Goal: Information Seeking & Learning: Learn about a topic

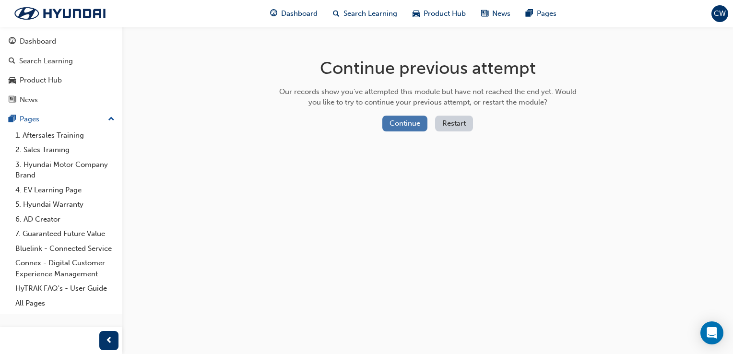
click at [391, 130] on button "Continue" at bounding box center [404, 124] width 45 height 16
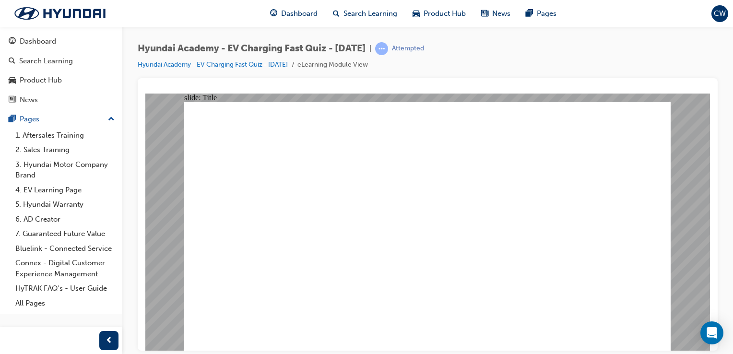
click at [294, 24] on div "Dashboard Search Learning Product Hub News Pages" at bounding box center [413, 13] width 309 height 27
click at [307, 16] on span "Dashboard" at bounding box center [299, 13] width 36 height 11
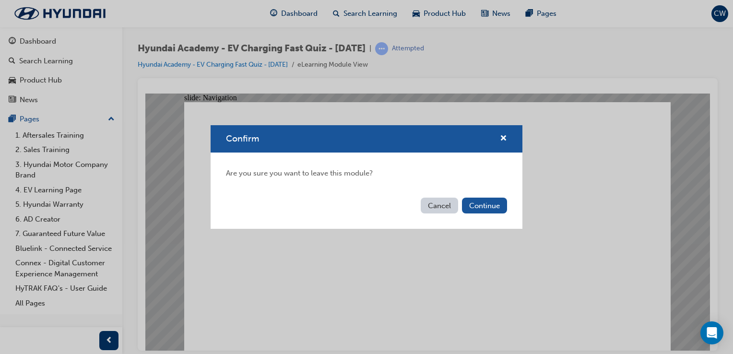
click at [432, 199] on button "Cancel" at bounding box center [439, 206] width 37 height 16
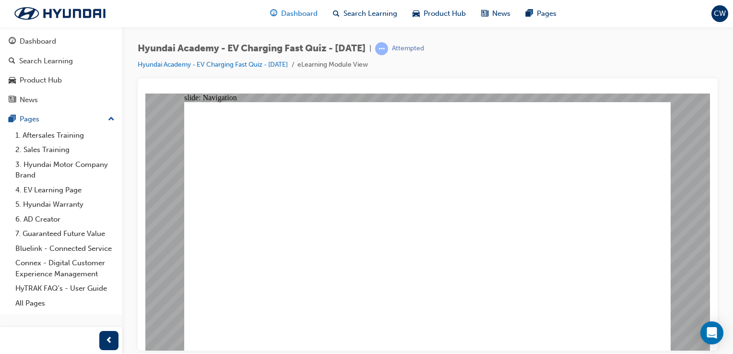
click at [295, 15] on span "Dashboard" at bounding box center [299, 13] width 36 height 11
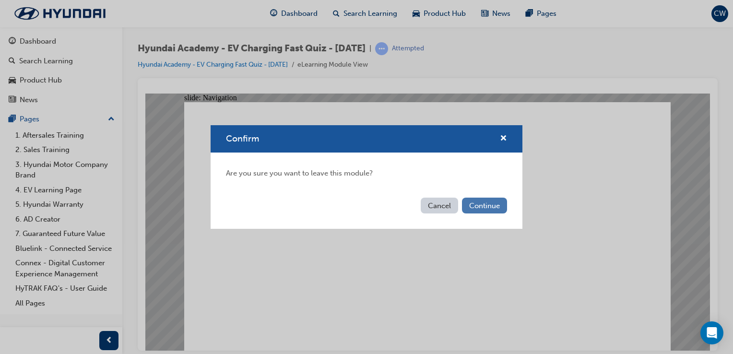
click at [491, 205] on button "Continue" at bounding box center [484, 206] width 45 height 16
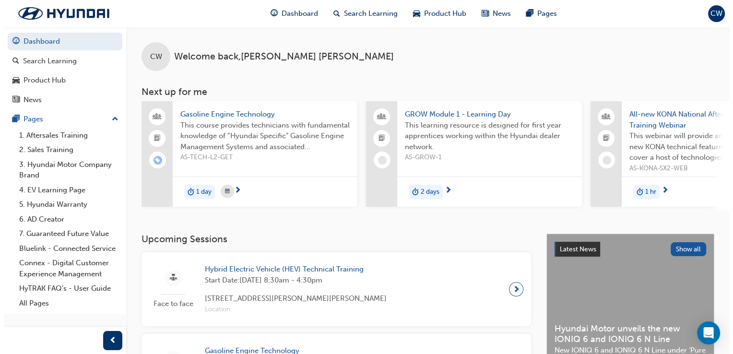
scroll to position [0, 514]
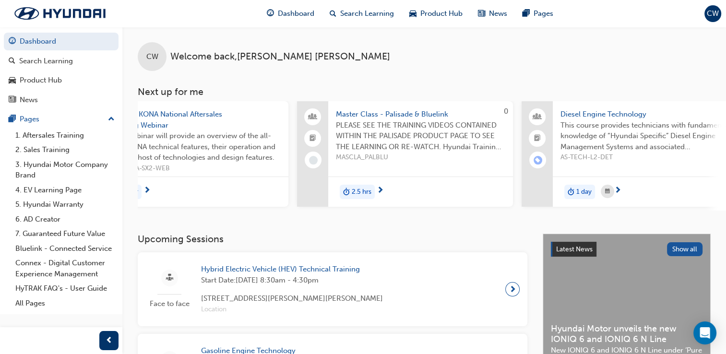
click at [420, 116] on span "Master Class - Palisade & Bluelink" at bounding box center [420, 114] width 169 height 11
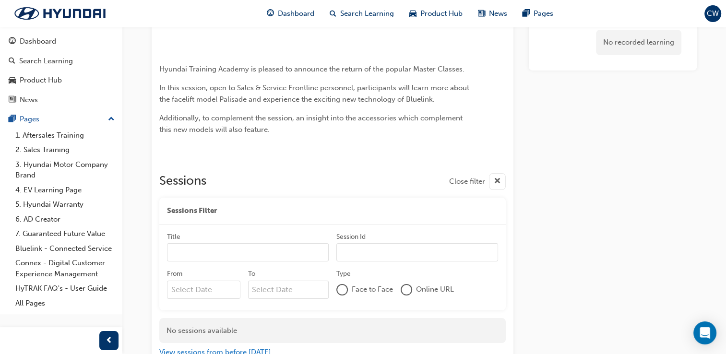
scroll to position [84, 0]
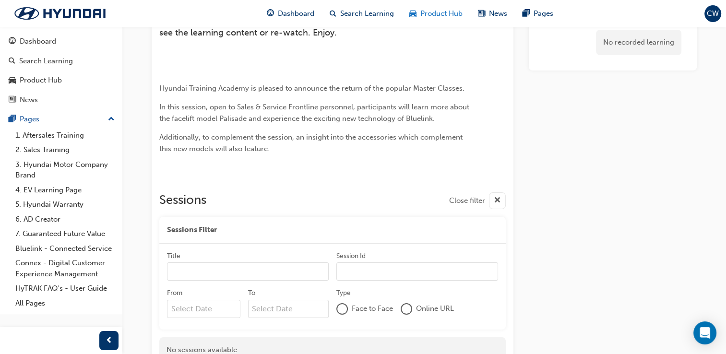
click at [434, 20] on div "Product Hub" at bounding box center [436, 14] width 69 height 20
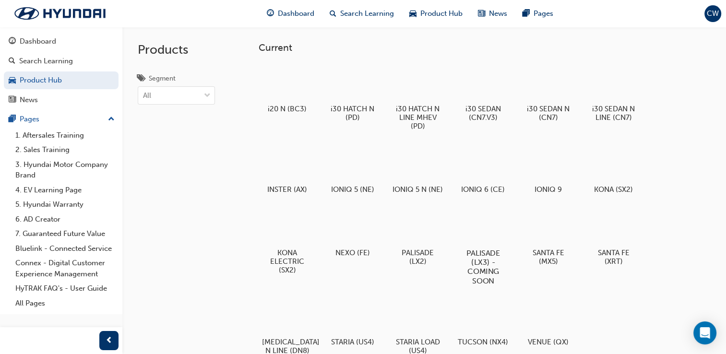
click at [499, 245] on div at bounding box center [482, 225] width 53 height 38
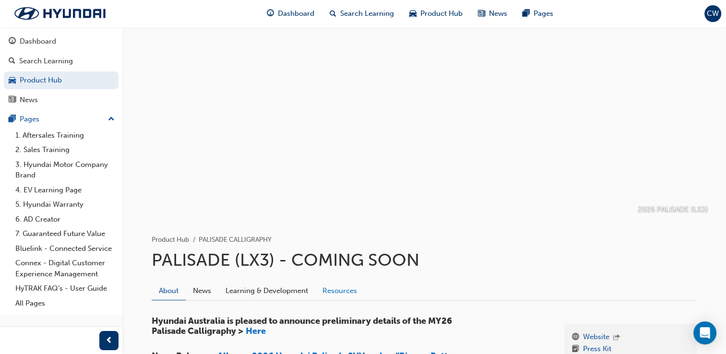
click at [362, 291] on link "Resources" at bounding box center [339, 291] width 49 height 18
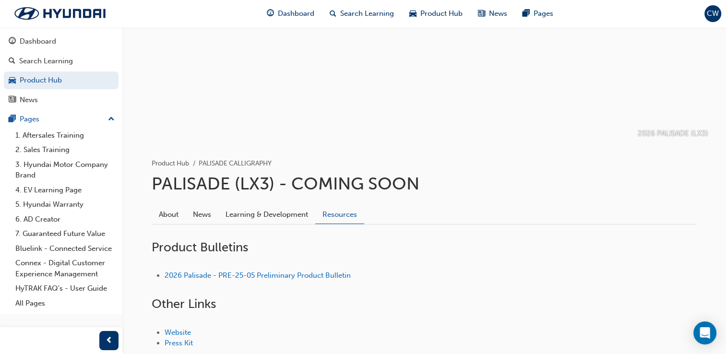
scroll to position [140, 0]
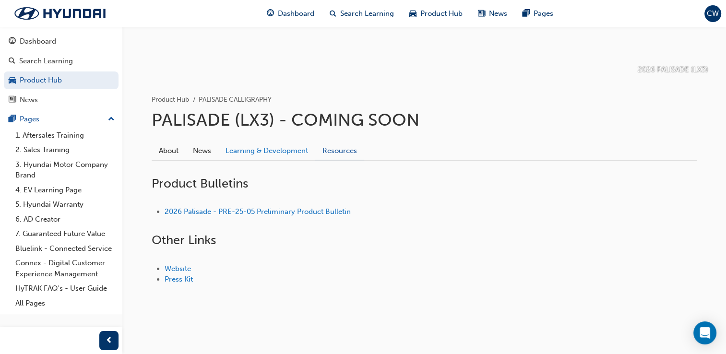
click at [298, 155] on link "Learning & Development" at bounding box center [266, 151] width 97 height 18
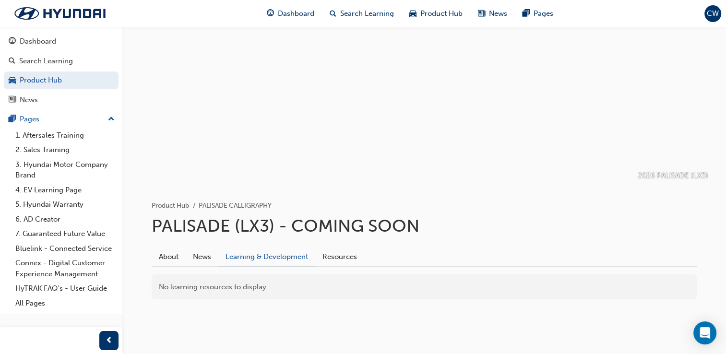
scroll to position [33, 0]
click at [338, 256] on link "Resources" at bounding box center [339, 258] width 49 height 18
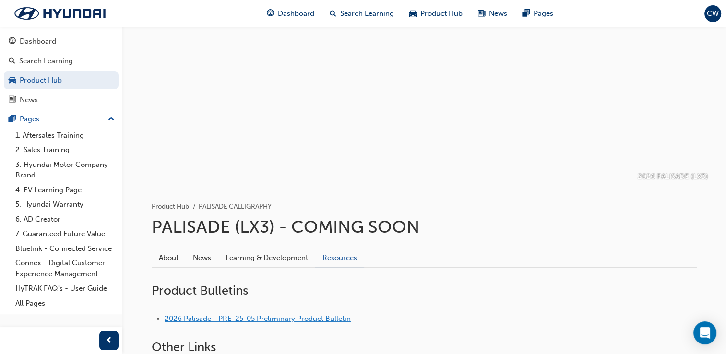
click at [278, 314] on link "2026 Palisade - PRE-25-05 Preliminary Product Bulletin" at bounding box center [258, 318] width 186 height 9
click at [276, 318] on link "2026 Palisade - PRE-25-05 Preliminary Product Bulletin" at bounding box center [258, 318] width 186 height 9
click at [295, 320] on link "2026 Palisade - PRE-25-05 Preliminary Product Bulletin" at bounding box center [258, 318] width 186 height 9
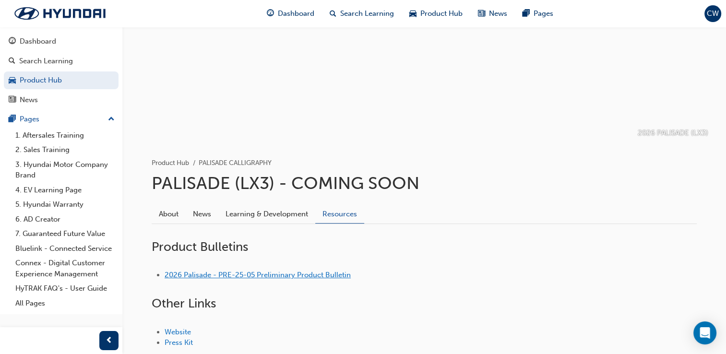
scroll to position [72, 0]
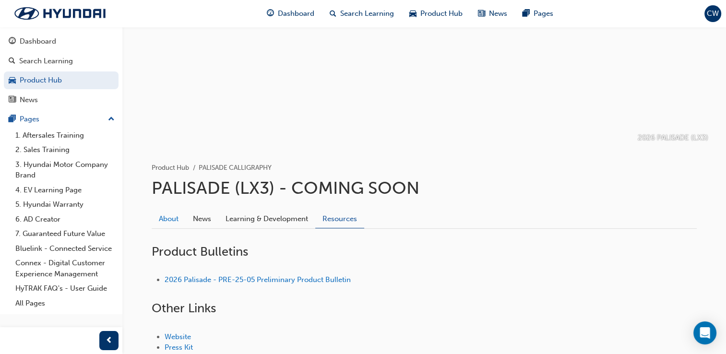
click at [161, 221] on link "About" at bounding box center [169, 219] width 34 height 18
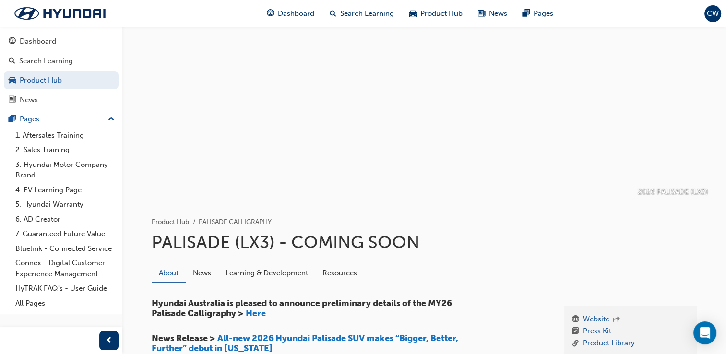
scroll to position [20, 0]
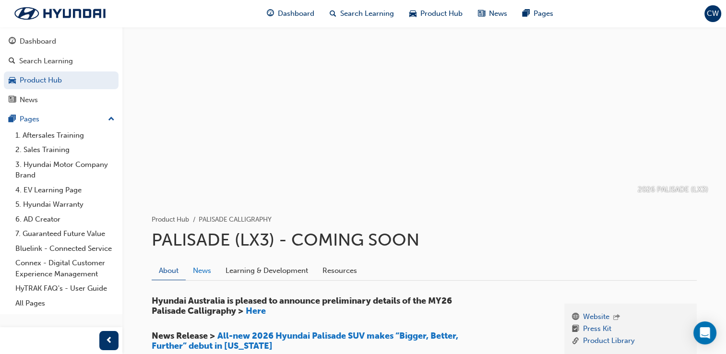
click at [203, 272] on link "News" at bounding box center [202, 270] width 33 height 18
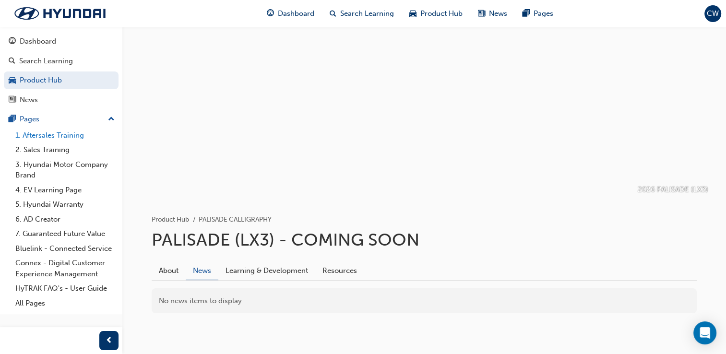
click at [66, 132] on link "1. Aftersales Training" at bounding box center [65, 135] width 107 height 15
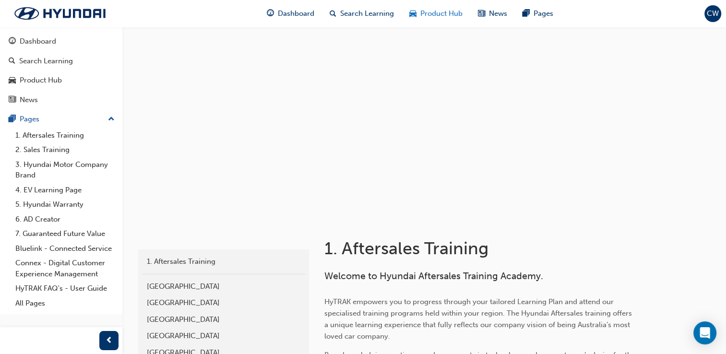
click at [443, 21] on div "Product Hub" at bounding box center [436, 14] width 69 height 20
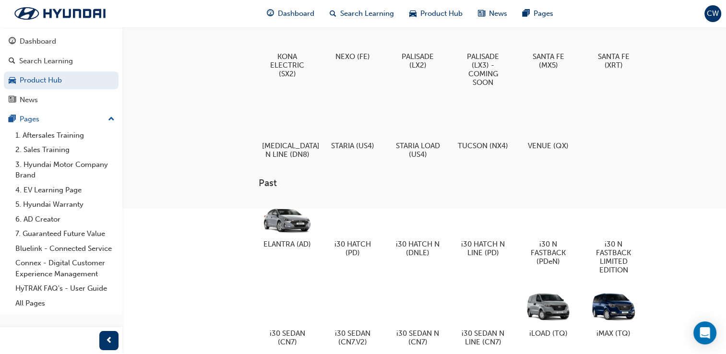
scroll to position [214, 0]
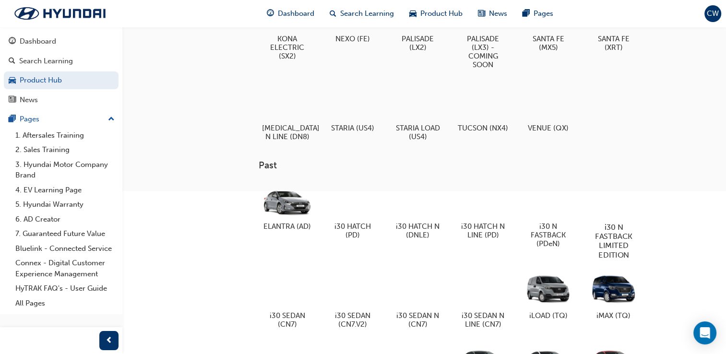
click at [614, 217] on div at bounding box center [613, 199] width 53 height 38
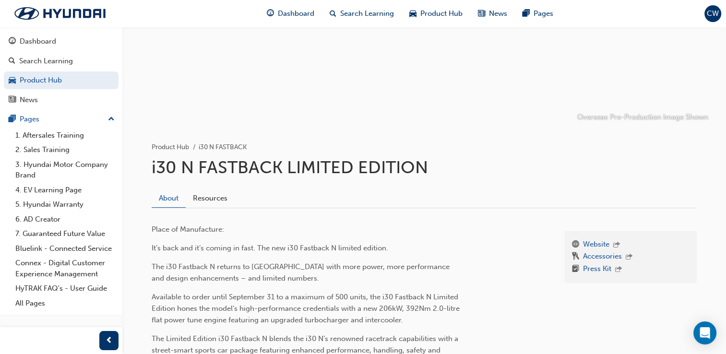
scroll to position [182, 0]
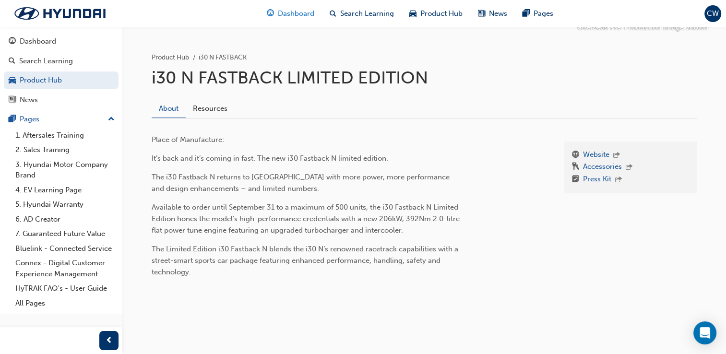
click at [291, 12] on span "Dashboard" at bounding box center [296, 13] width 36 height 11
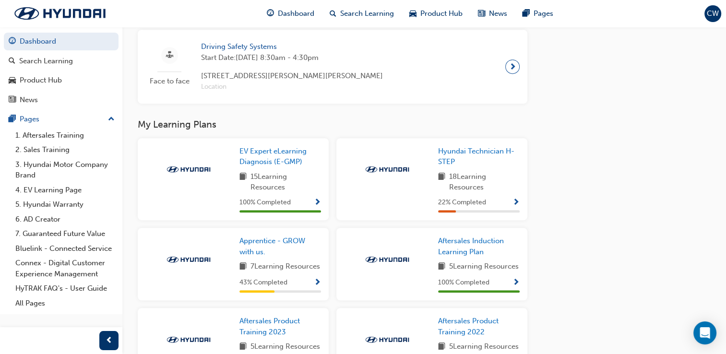
scroll to position [550, 0]
click at [503, 156] on span "Hyundai Technician H-STEP" at bounding box center [476, 156] width 76 height 20
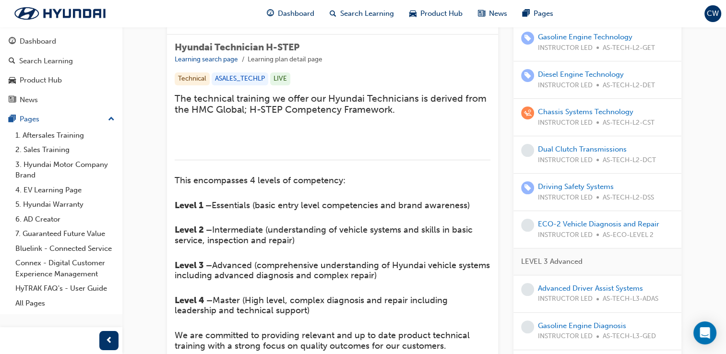
scroll to position [84, 0]
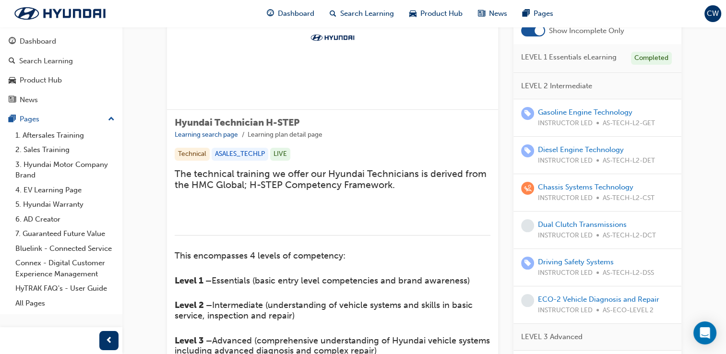
click at [710, 16] on span "CW" at bounding box center [713, 13] width 12 height 11
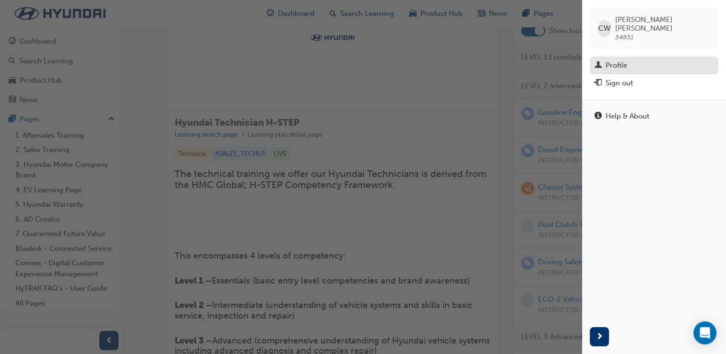
click at [617, 60] on div "Profile" at bounding box center [616, 65] width 22 height 11
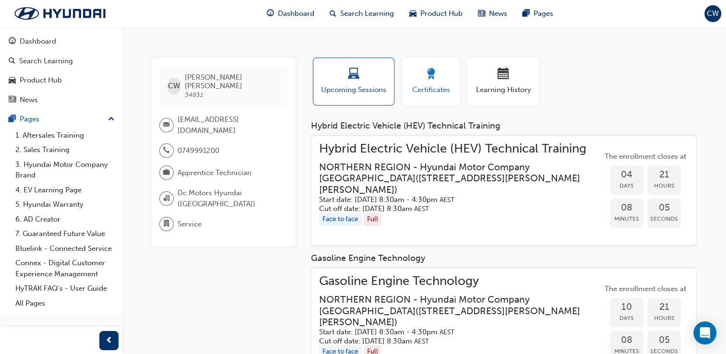
click at [412, 79] on div "button" at bounding box center [430, 75] width 43 height 15
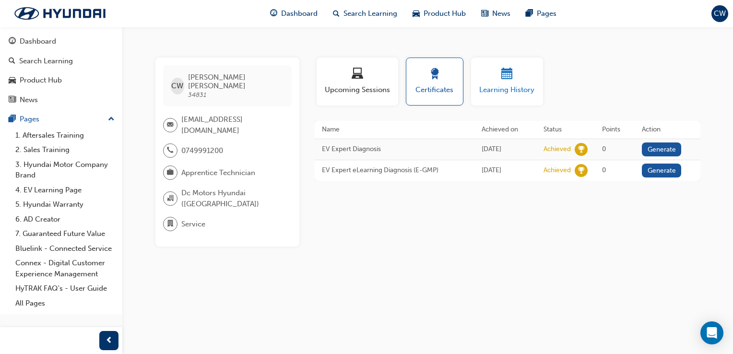
click at [526, 76] on div "button" at bounding box center [507, 75] width 58 height 15
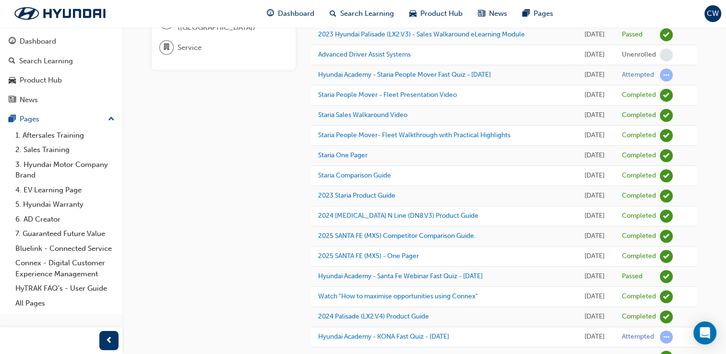
scroll to position [48, 0]
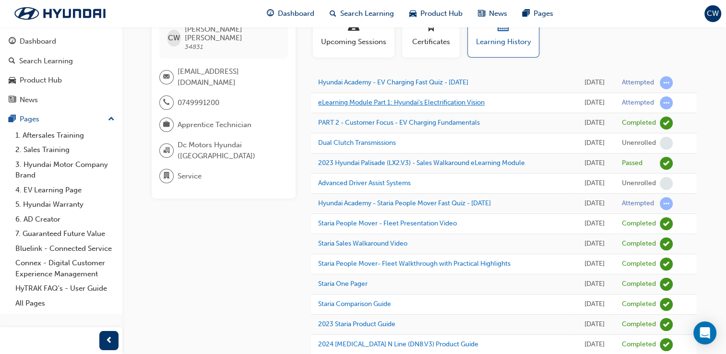
click at [383, 106] on link "eLearning Module Part 1: Hyundai's Electrification Vision" at bounding box center [401, 102] width 166 height 8
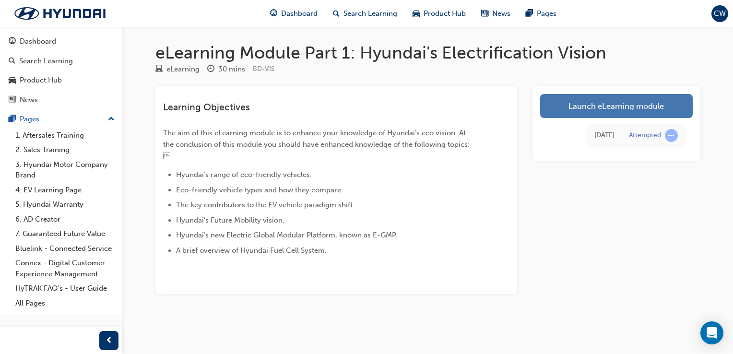
click at [572, 107] on link "Launch eLearning module" at bounding box center [616, 106] width 153 height 24
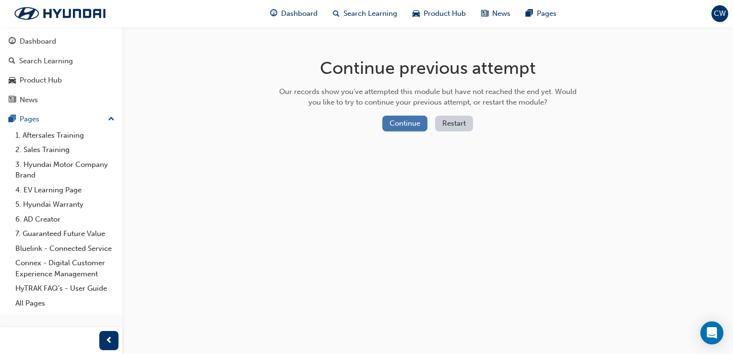
click at [398, 126] on button "Continue" at bounding box center [404, 124] width 45 height 16
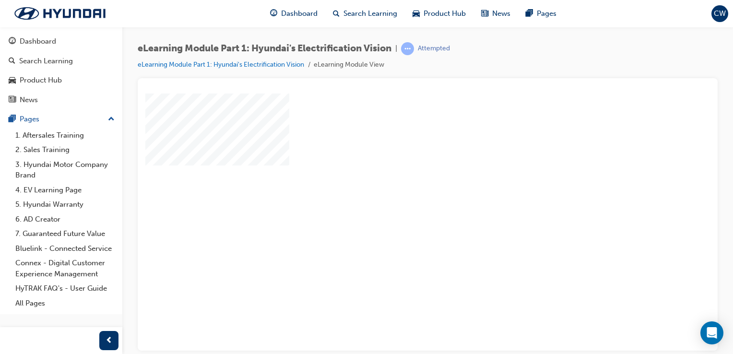
click at [400, 194] on div "play" at bounding box center [400, 194] width 0 height 0
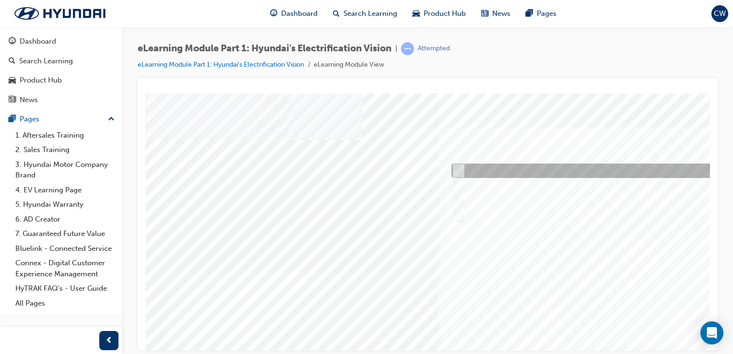
click at [497, 170] on div at bounding box center [608, 171] width 319 height 14
checkbox input "true"
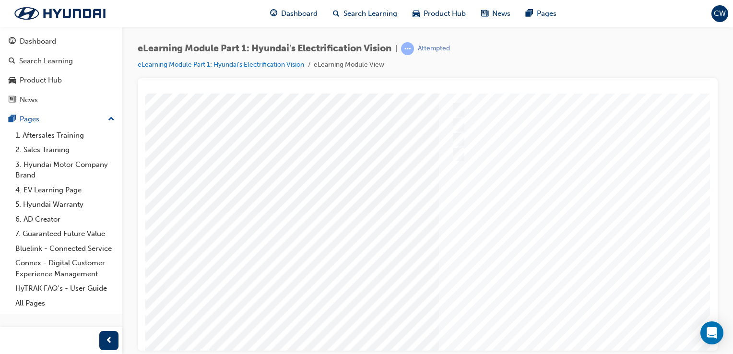
scroll to position [79, 0]
click at [600, 315] on div at bounding box center [471, 186] width 652 height 345
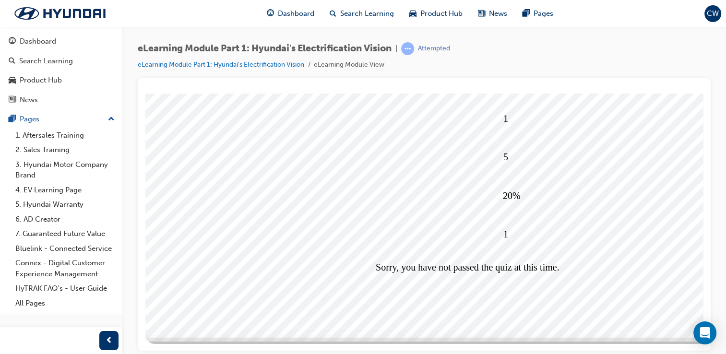
scroll to position [0, 0]
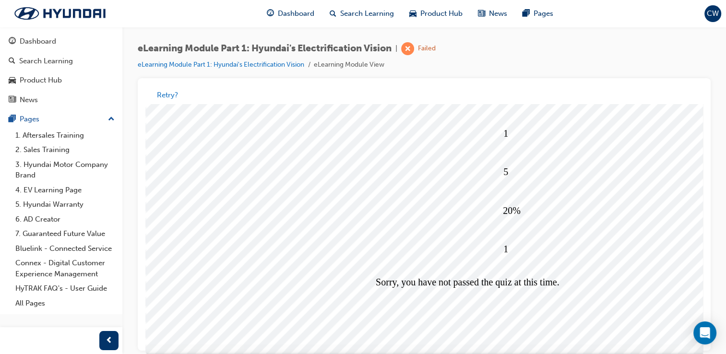
drag, startPoint x: 699, startPoint y: 249, endPoint x: 859, endPoint y: 421, distance: 234.9
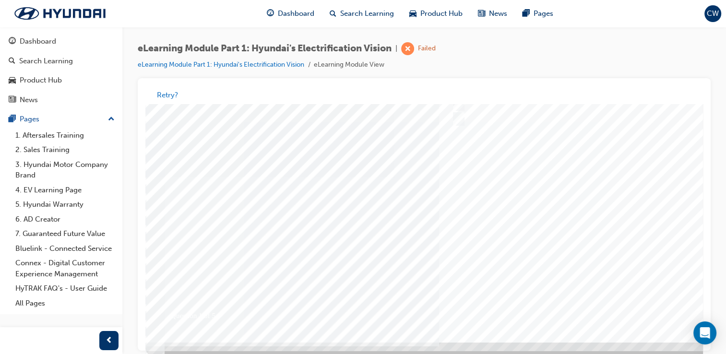
scroll to position [0, 0]
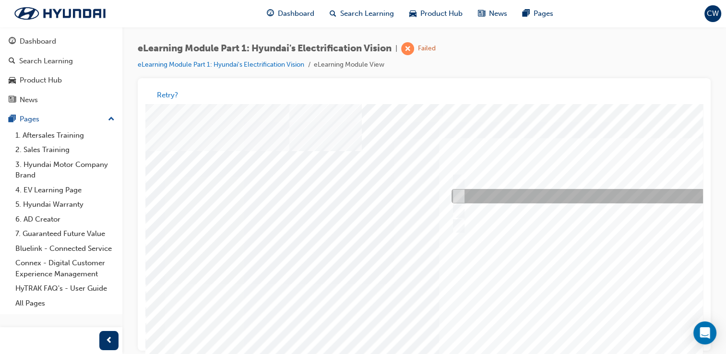
click at [461, 201] on input "Electrical Generation Model Platform" at bounding box center [456, 196] width 11 height 11
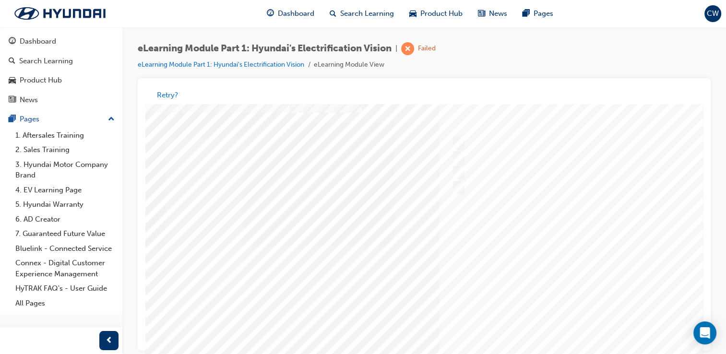
scroll to position [42, 0]
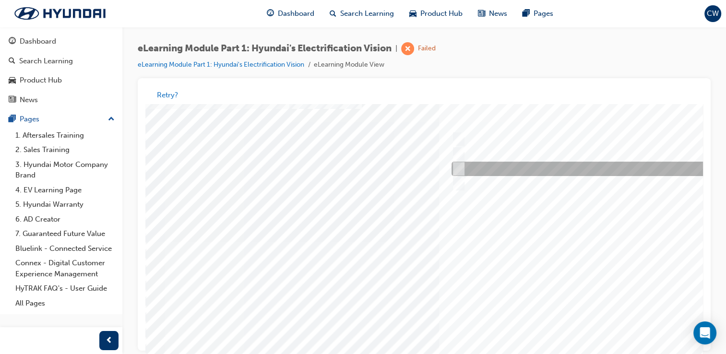
click at [536, 169] on div at bounding box center [609, 169] width 321 height 14
radio input "false"
radio input "true"
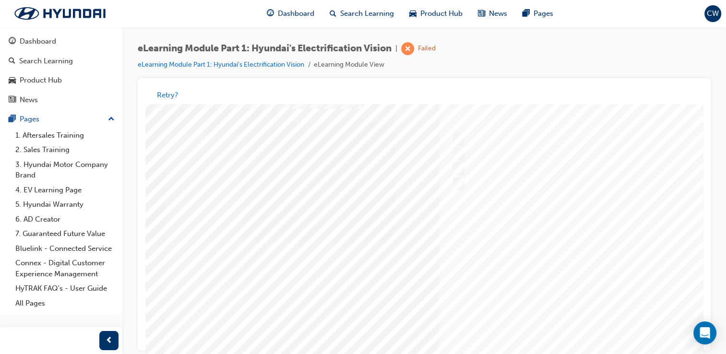
scroll to position [109, 0]
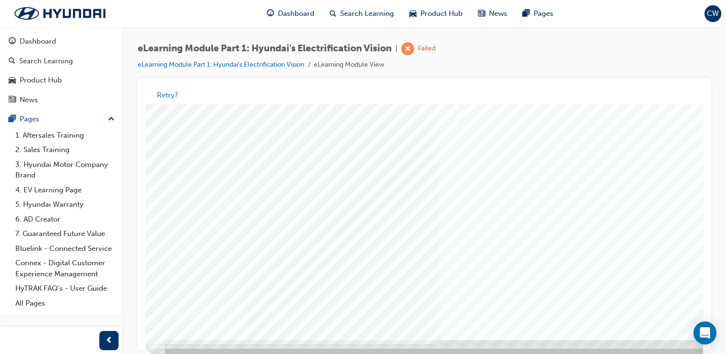
drag, startPoint x: 700, startPoint y: 228, endPoint x: 866, endPoint y: 397, distance: 236.8
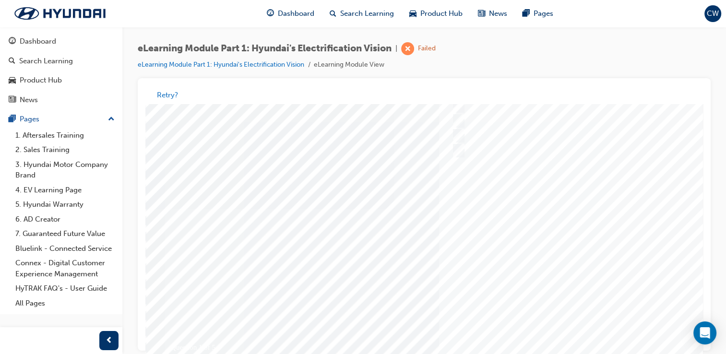
scroll to position [72, 0]
click at [611, 334] on div at bounding box center [471, 204] width 652 height 345
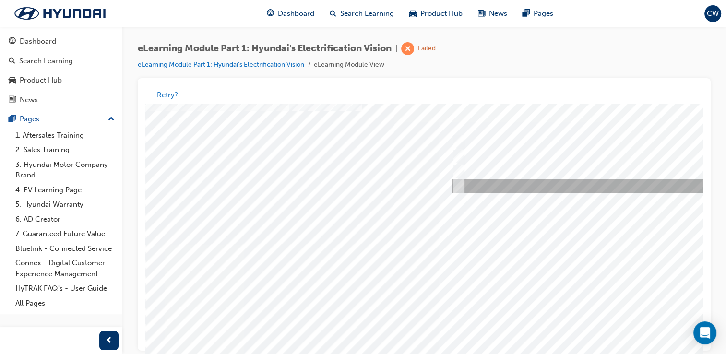
scroll to position [0, 0]
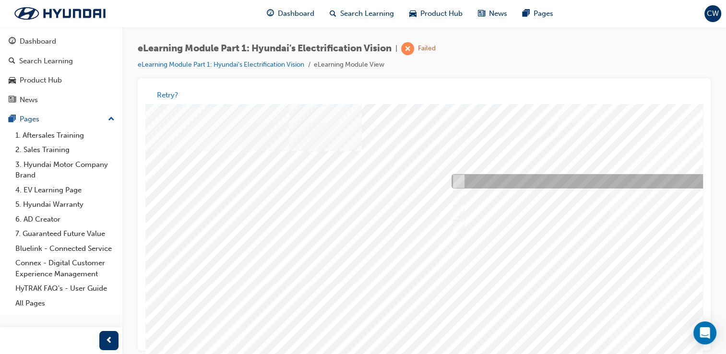
click at [583, 178] on div at bounding box center [608, 182] width 319 height 14
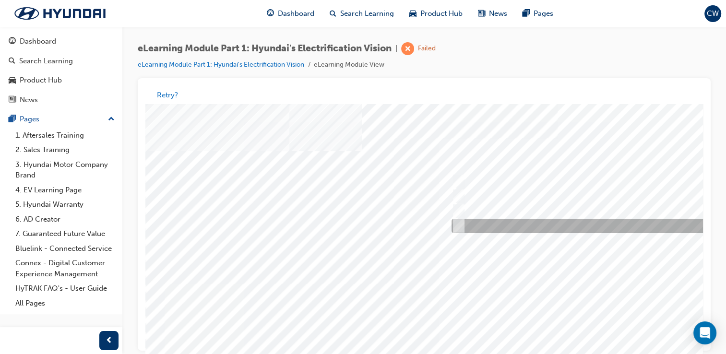
click at [555, 220] on div at bounding box center [608, 226] width 319 height 14
radio input "false"
radio input "true"
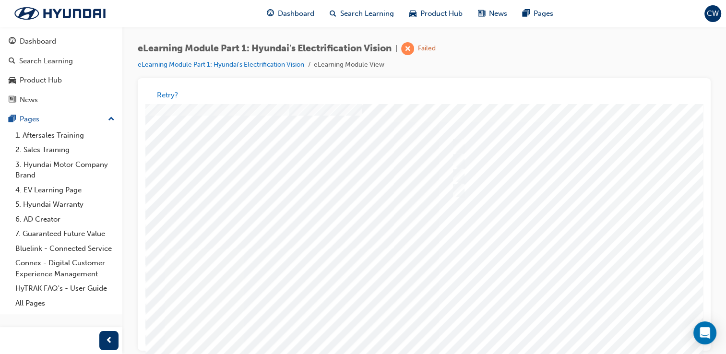
scroll to position [98, 0]
click at [616, 311] on div at bounding box center [471, 178] width 652 height 345
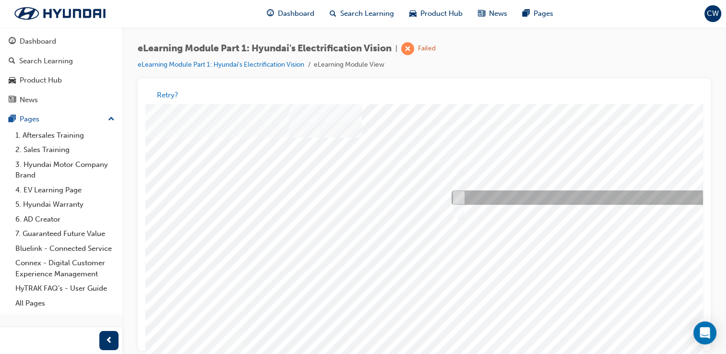
click at [567, 196] on div at bounding box center [608, 198] width 319 height 14
checkbox input "true"
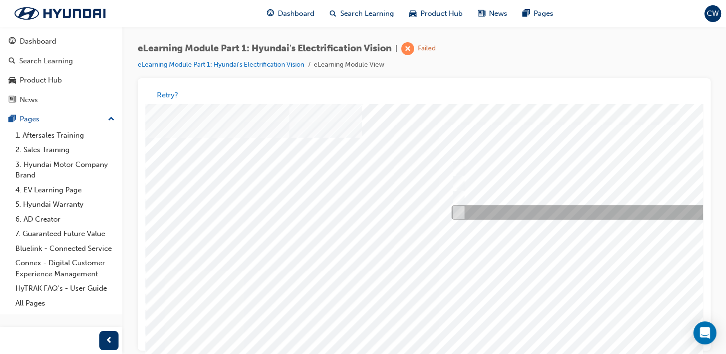
click at [566, 210] on div at bounding box center [608, 213] width 319 height 14
checkbox input "true"
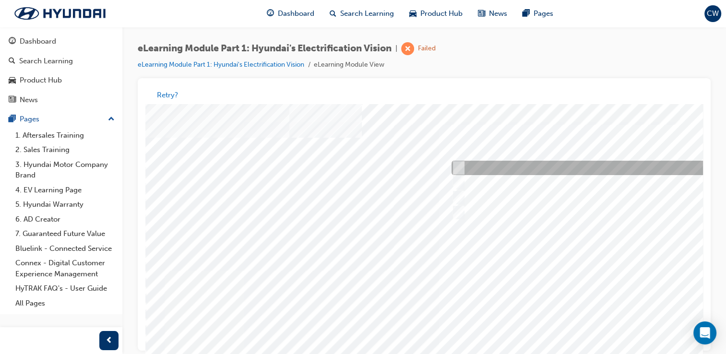
click at [583, 174] on div at bounding box center [608, 168] width 319 height 14
checkbox input "true"
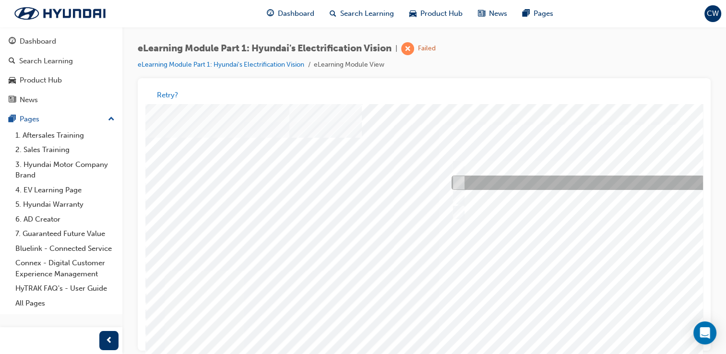
click at [581, 188] on div at bounding box center [608, 183] width 319 height 14
checkbox input "true"
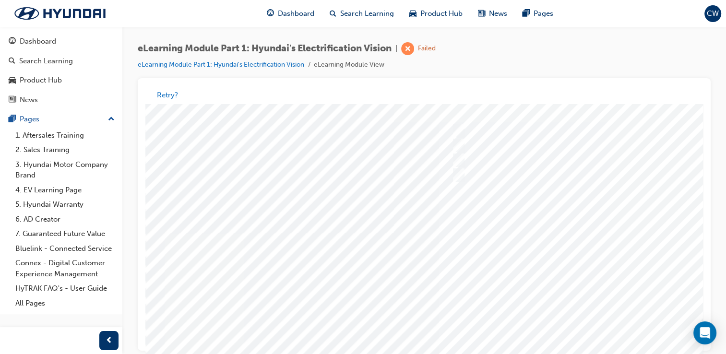
scroll to position [109, 0]
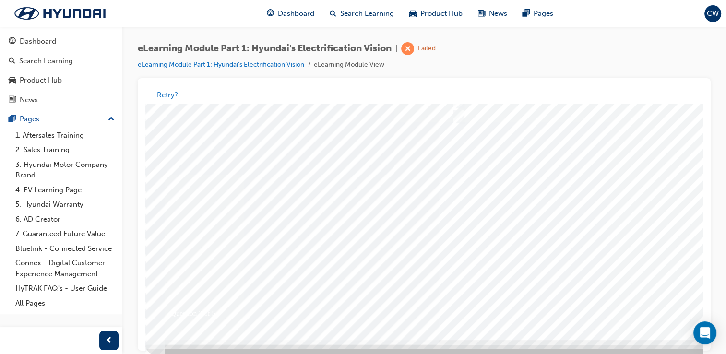
click at [606, 279] on div at bounding box center [471, 167] width 652 height 345
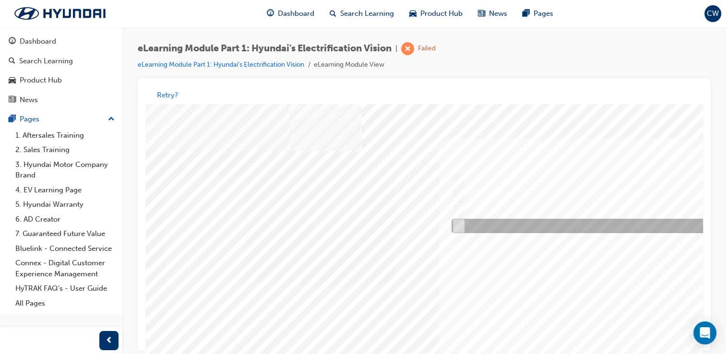
click at [596, 222] on div at bounding box center [608, 226] width 319 height 14
checkbox input "true"
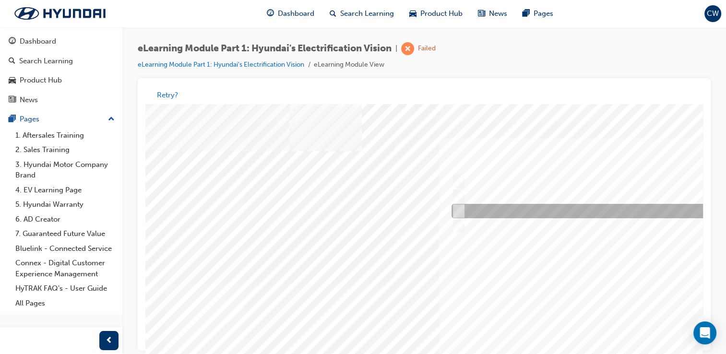
click at [598, 211] on div at bounding box center [608, 211] width 319 height 14
checkbox input "true"
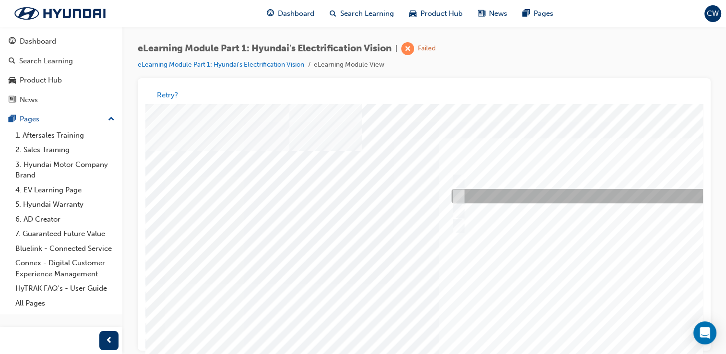
click at [601, 193] on div at bounding box center [608, 197] width 319 height 14
checkbox input "true"
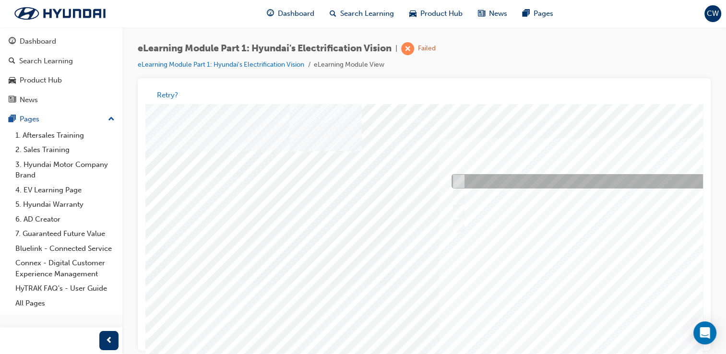
click at [604, 186] on div at bounding box center [608, 182] width 319 height 14
checkbox input "true"
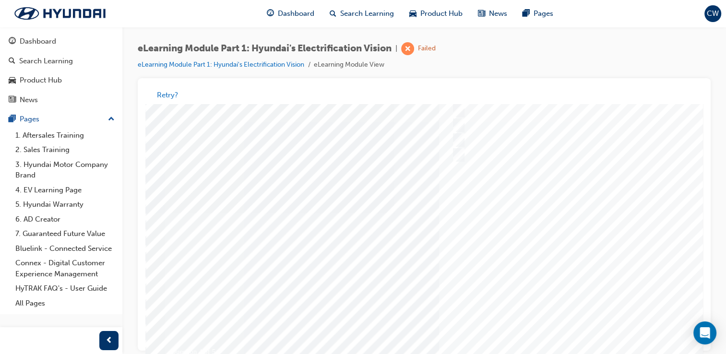
scroll to position [109, 0]
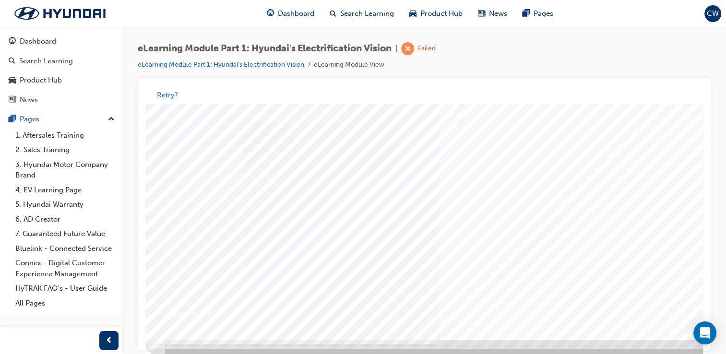
drag, startPoint x: 698, startPoint y: 198, endPoint x: 858, endPoint y: 376, distance: 239.5
click at [601, 299] on div at bounding box center [471, 167] width 652 height 345
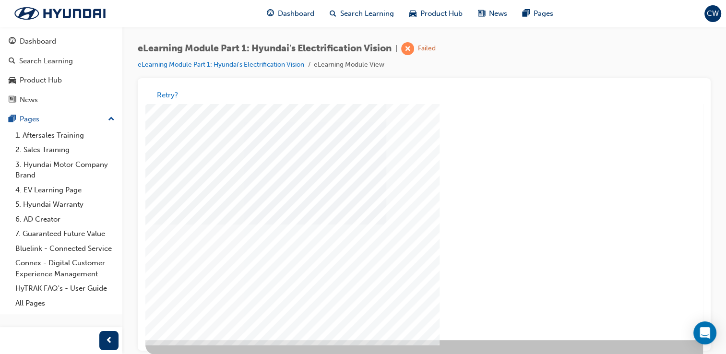
drag, startPoint x: 699, startPoint y: 257, endPoint x: 858, endPoint y: 437, distance: 240.0
click at [613, 305] on div "" at bounding box center [471, 167] width 652 height 345
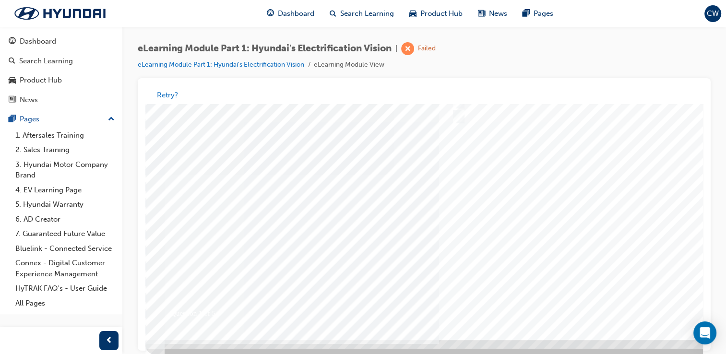
scroll to position [0, 0]
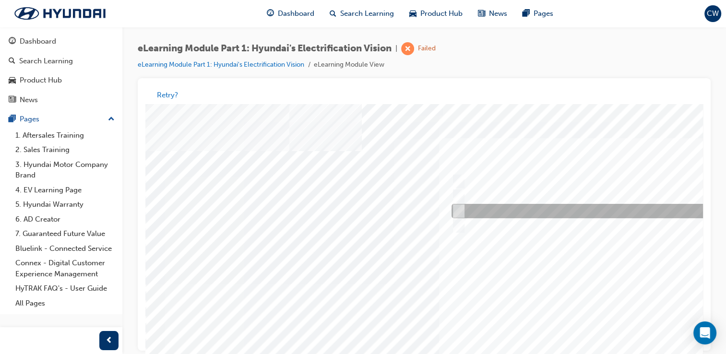
click at [483, 212] on div at bounding box center [609, 211] width 321 height 14
radio input "true"
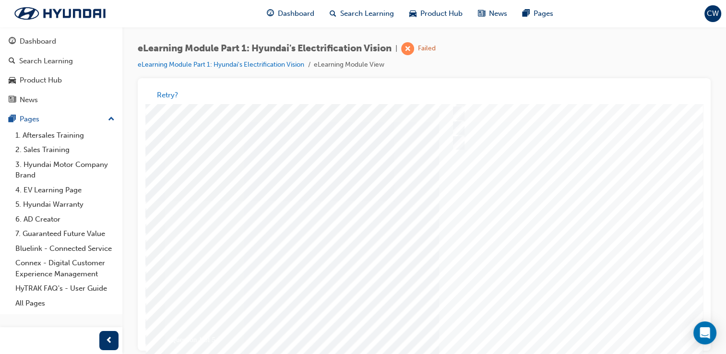
scroll to position [86, 0]
click at [638, 330] on div at bounding box center [471, 190] width 652 height 345
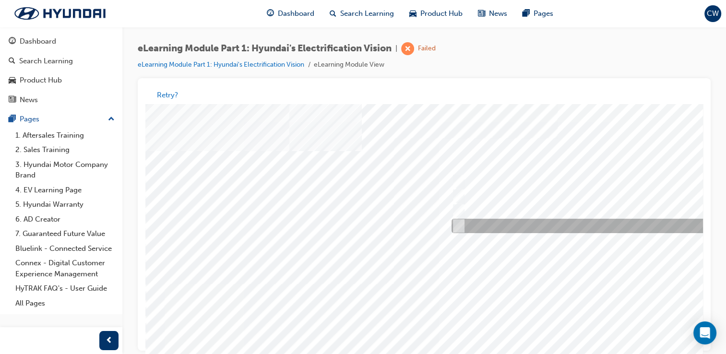
click at [555, 228] on div at bounding box center [608, 226] width 319 height 14
radio input "true"
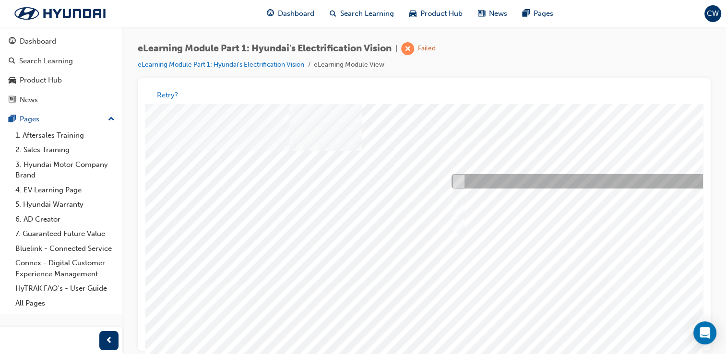
click at [522, 186] on div at bounding box center [608, 182] width 319 height 14
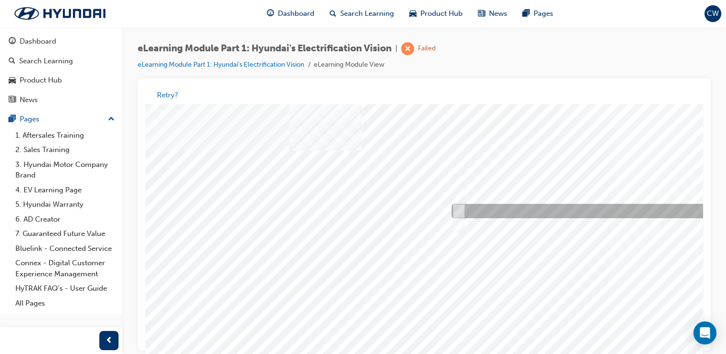
click at [520, 207] on div at bounding box center [608, 211] width 319 height 14
radio input "false"
radio input "true"
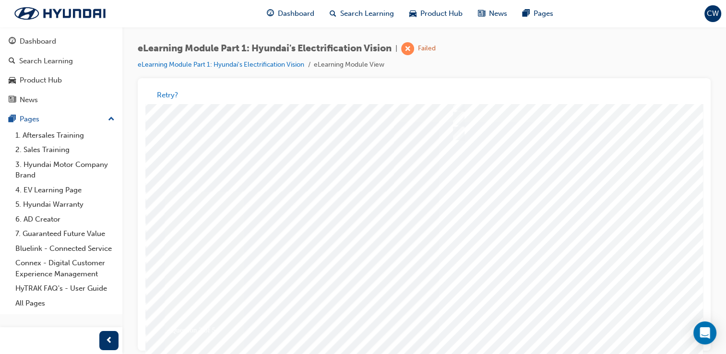
drag, startPoint x: 697, startPoint y: 245, endPoint x: 850, endPoint y: 412, distance: 226.1
click at [638, 308] on div at bounding box center [471, 177] width 652 height 345
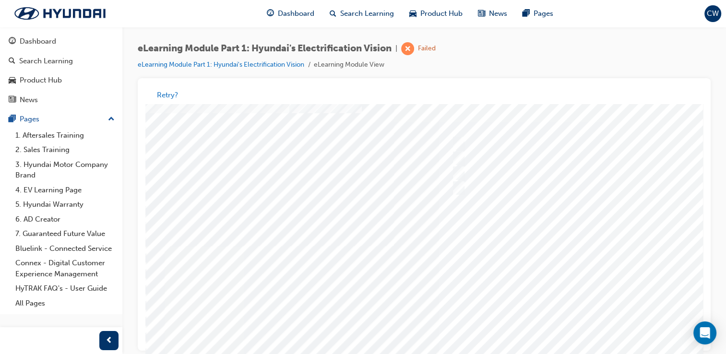
scroll to position [33, 0]
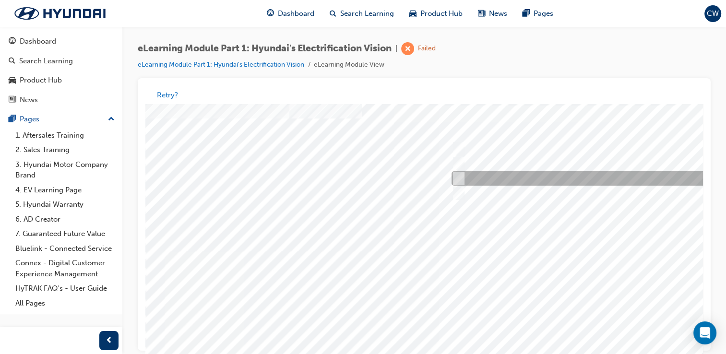
click at [562, 181] on div at bounding box center [608, 179] width 319 height 14
checkbox input "true"
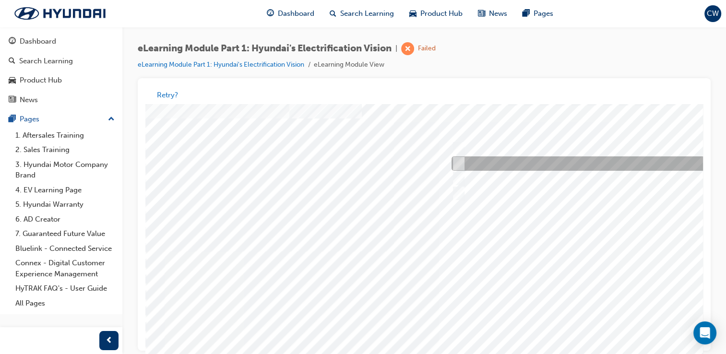
click at [565, 160] on div at bounding box center [608, 164] width 319 height 14
checkbox input "true"
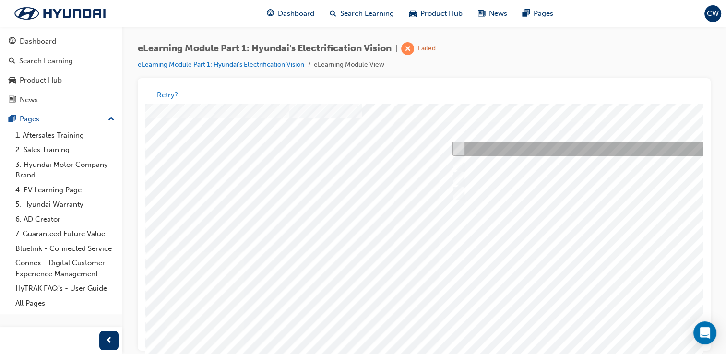
click at [564, 153] on div at bounding box center [608, 149] width 319 height 14
checkbox input "true"
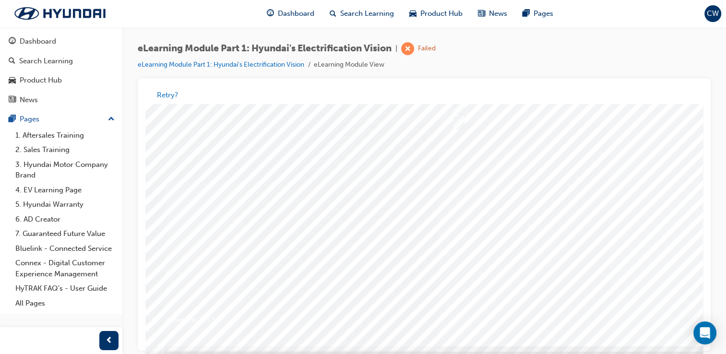
scroll to position [104, 0]
click at [640, 287] on div at bounding box center [471, 172] width 652 height 345
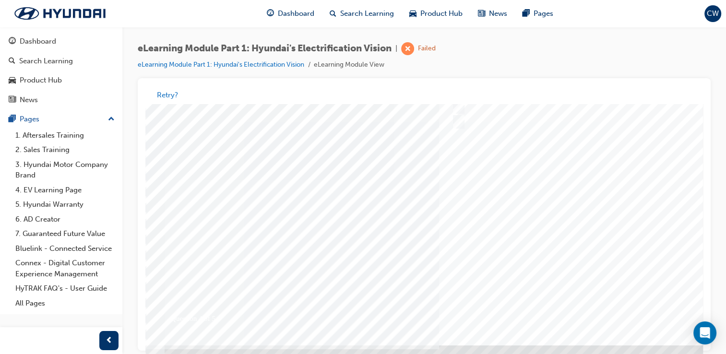
scroll to position [0, 0]
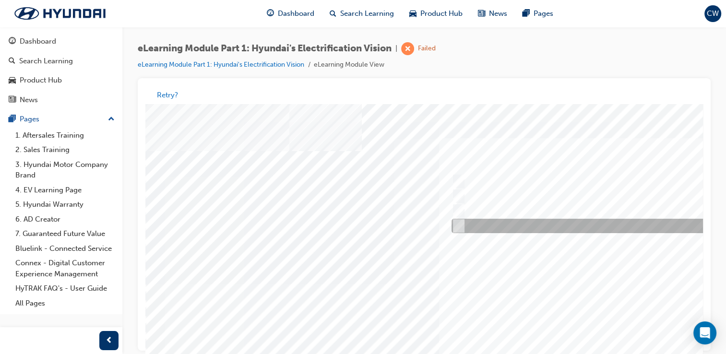
click at [569, 232] on div at bounding box center [608, 226] width 319 height 14
checkbox input "true"
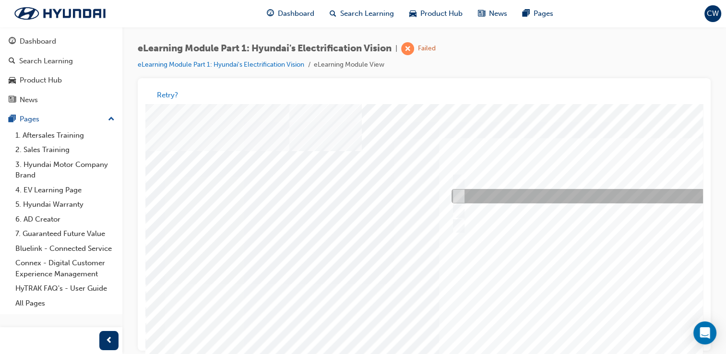
click at [567, 200] on div at bounding box center [608, 197] width 319 height 14
checkbox input "true"
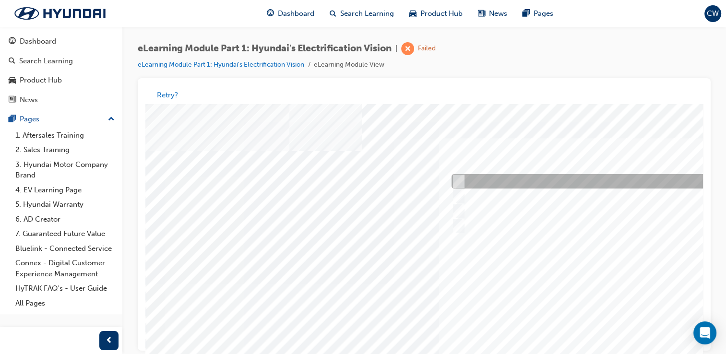
click at [567, 181] on div at bounding box center [608, 182] width 319 height 14
checkbox input "true"
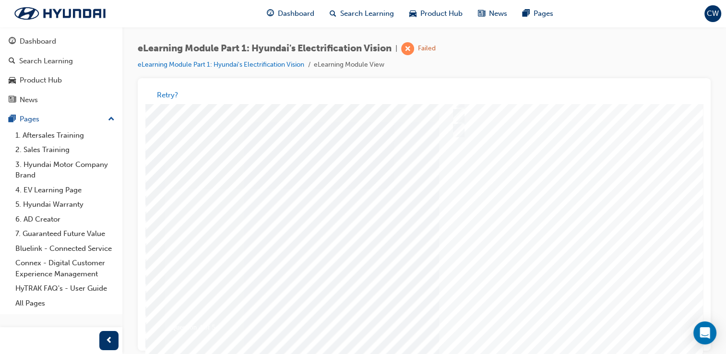
scroll to position [96, 0]
click at [607, 322] on div at bounding box center [471, 180] width 652 height 345
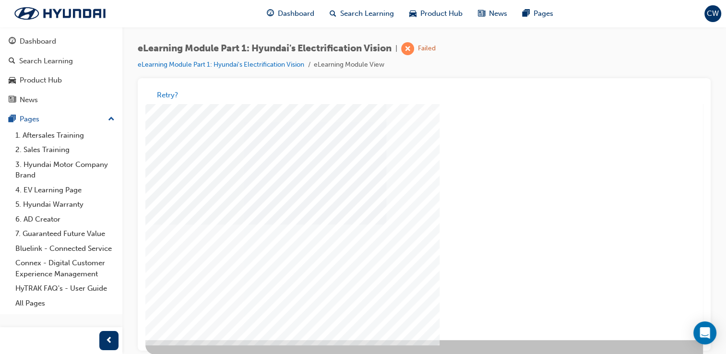
click at [631, 309] on div "" at bounding box center [471, 167] width 652 height 345
click at [674, 308] on div "" at bounding box center [471, 167] width 652 height 345
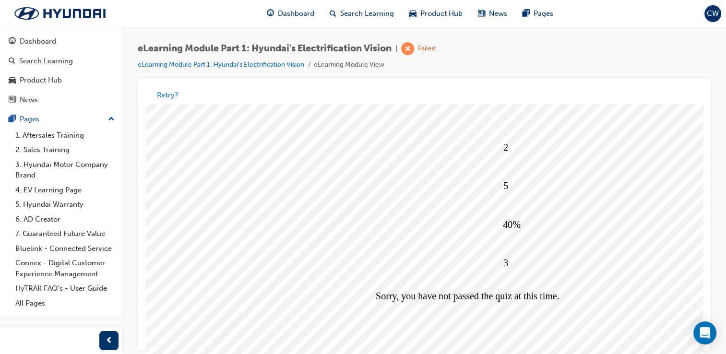
scroll to position [92, 0]
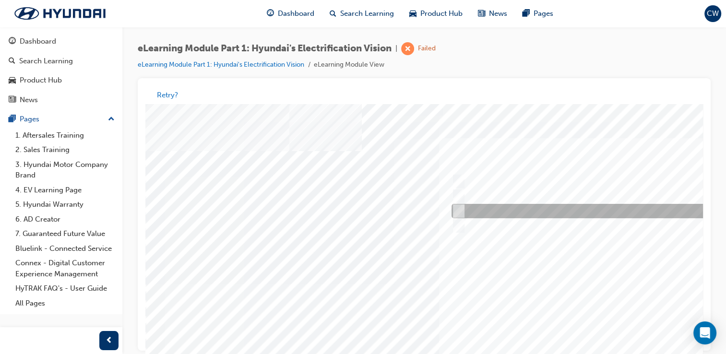
click at [497, 215] on div at bounding box center [609, 211] width 321 height 14
radio input "true"
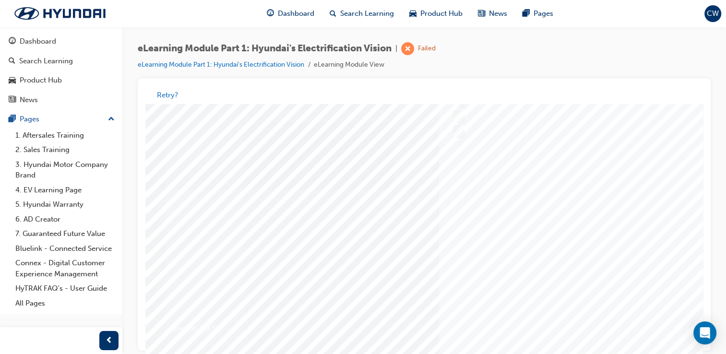
drag, startPoint x: 700, startPoint y: 255, endPoint x: 858, endPoint y: 421, distance: 228.4
click at [626, 319] on div at bounding box center [471, 179] width 652 height 345
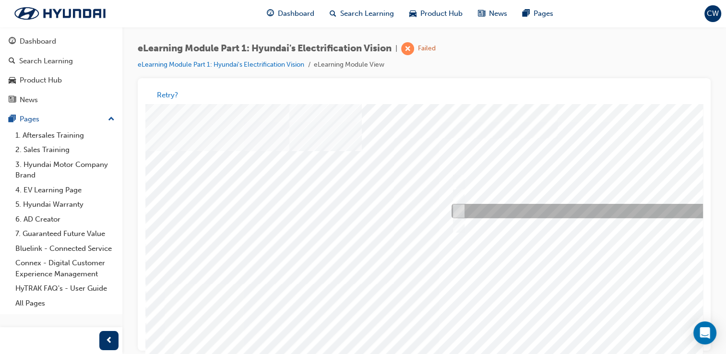
click at [473, 206] on div at bounding box center [608, 211] width 319 height 14
radio input "true"
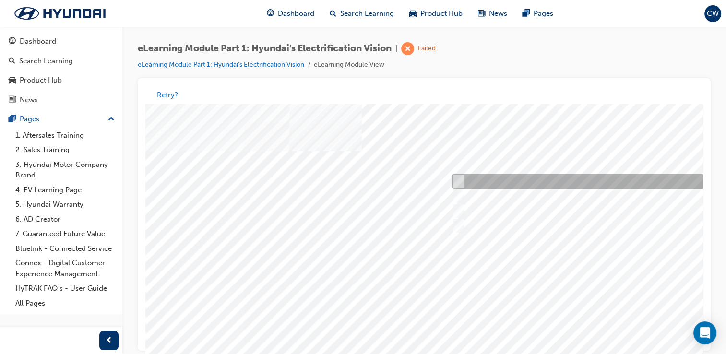
click at [525, 182] on div at bounding box center [608, 182] width 319 height 14
radio input "true"
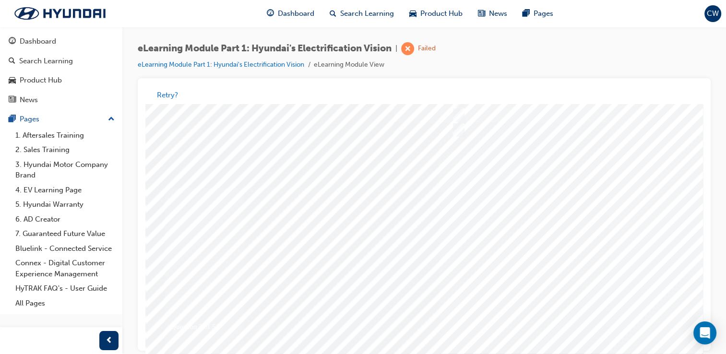
scroll to position [100, 0]
click at [599, 315] on div at bounding box center [471, 176] width 652 height 345
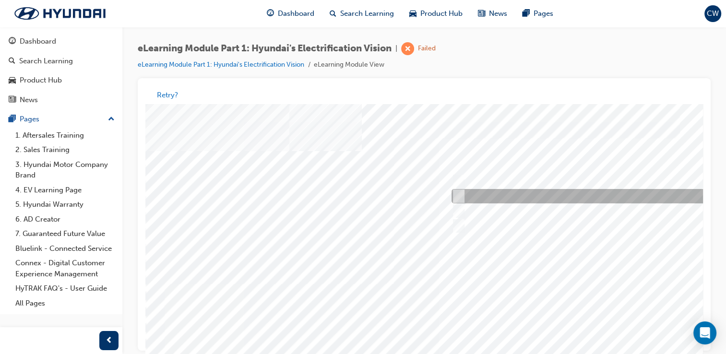
click at [529, 202] on div at bounding box center [608, 197] width 319 height 14
checkbox input "true"
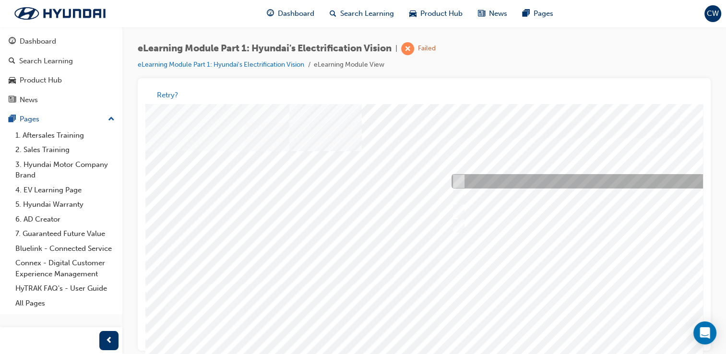
click at [543, 186] on div at bounding box center [608, 182] width 319 height 14
checkbox input "true"
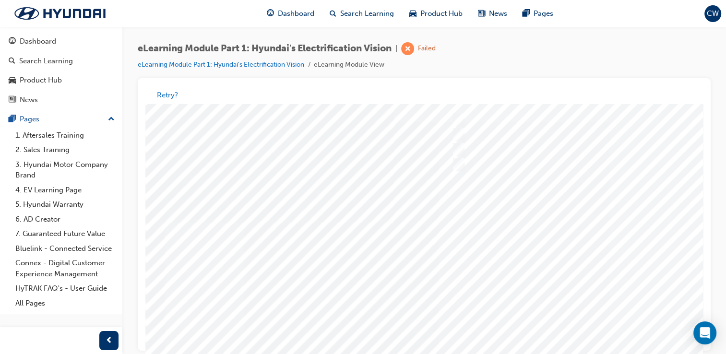
scroll to position [71, 0]
click at [600, 332] on div at bounding box center [471, 205] width 652 height 345
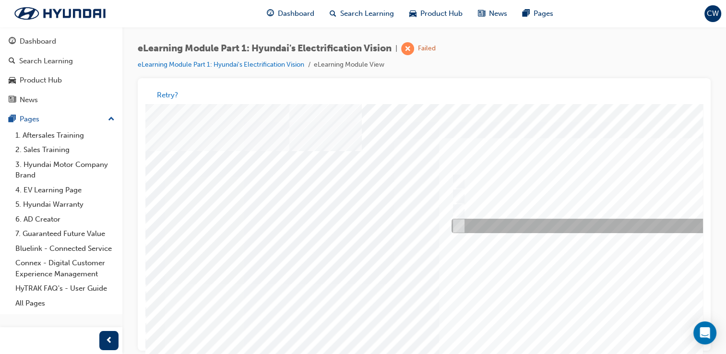
click at [606, 227] on div at bounding box center [608, 226] width 319 height 14
checkbox input "true"
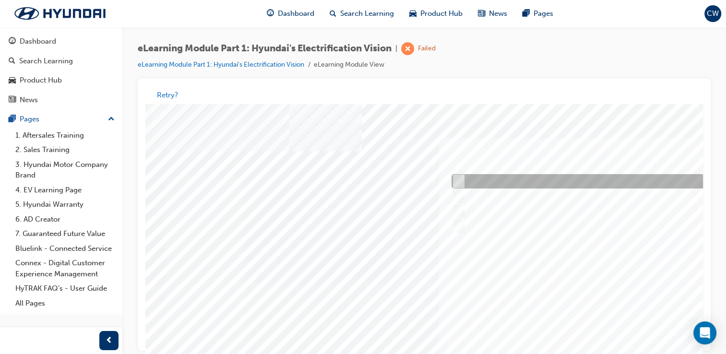
click at [622, 185] on div at bounding box center [608, 182] width 319 height 14
checkbox input "true"
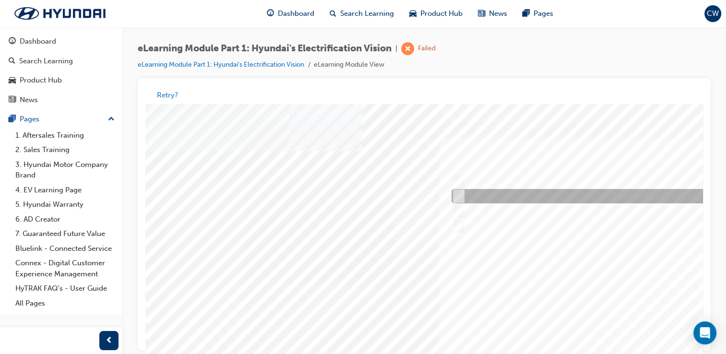
click at [618, 195] on div at bounding box center [608, 197] width 319 height 14
checkbox input "true"
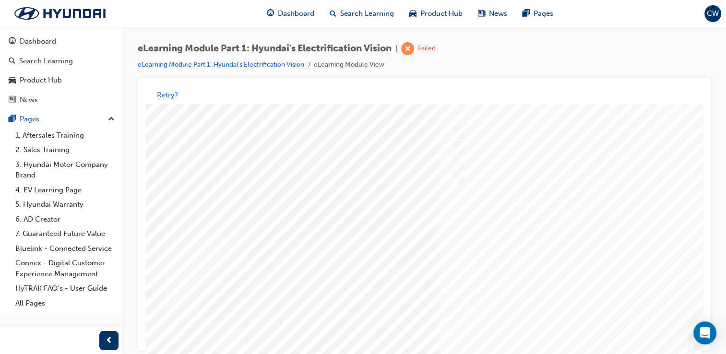
scroll to position [52, 0]
click at [625, 353] on div at bounding box center [471, 224] width 652 height 345
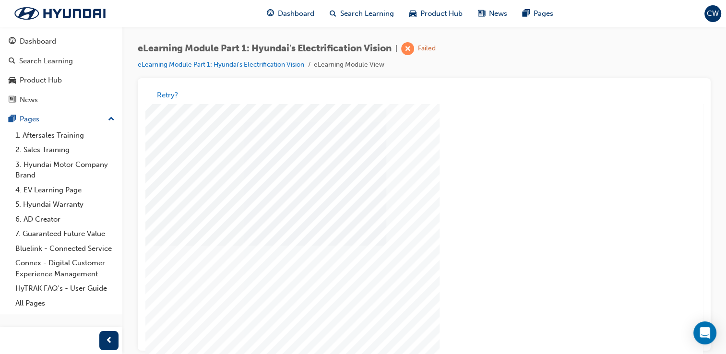
scroll to position [93, 0]
click at [614, 324] on div "" at bounding box center [471, 184] width 652 height 345
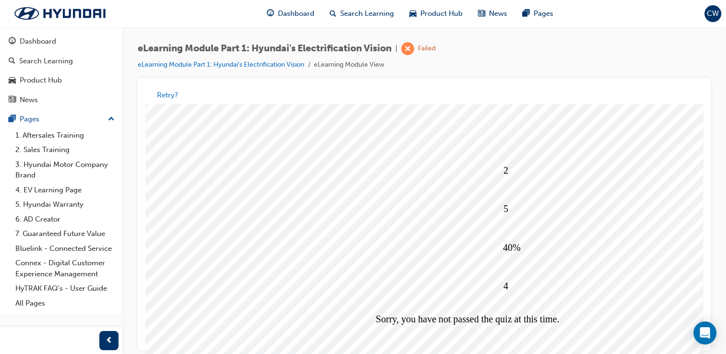
scroll to position [88, 0]
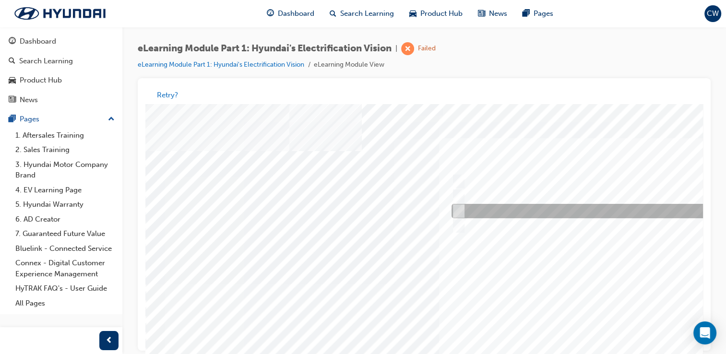
click at [512, 214] on div at bounding box center [609, 211] width 321 height 14
radio input "true"
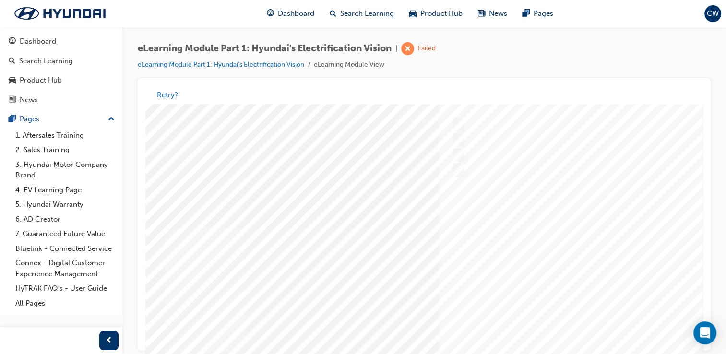
scroll to position [67, 0]
click at [623, 339] on div at bounding box center [471, 209] width 652 height 345
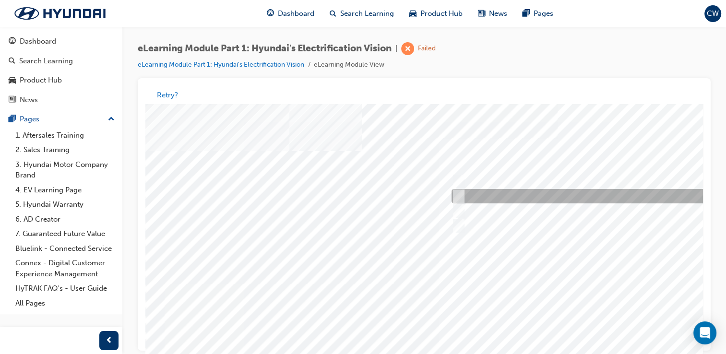
click at [537, 201] on div at bounding box center [608, 197] width 319 height 14
radio input "true"
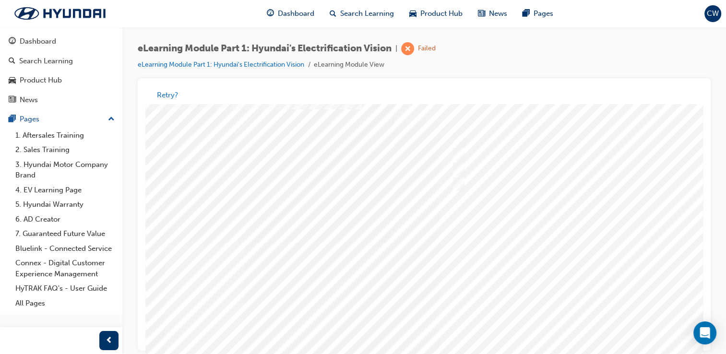
scroll to position [65, 0]
click at [626, 350] on div at bounding box center [471, 211] width 652 height 345
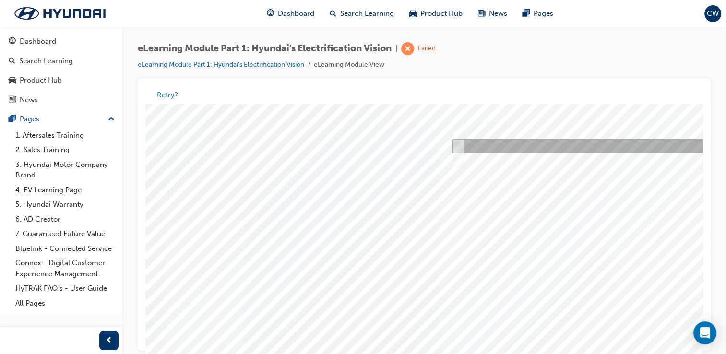
scroll to position [0, 0]
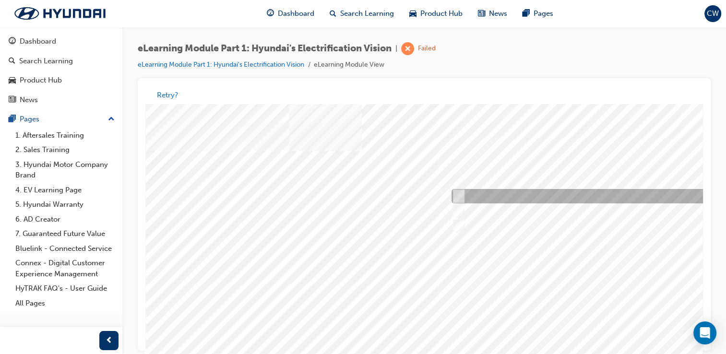
click at [610, 198] on div at bounding box center [608, 197] width 319 height 14
checkbox input "true"
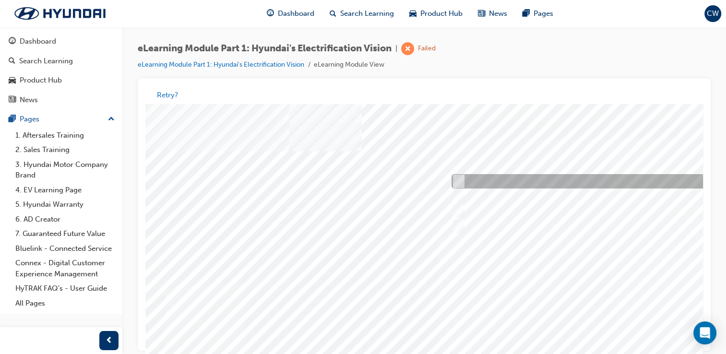
click at [609, 183] on div at bounding box center [608, 182] width 319 height 14
checkbox input "true"
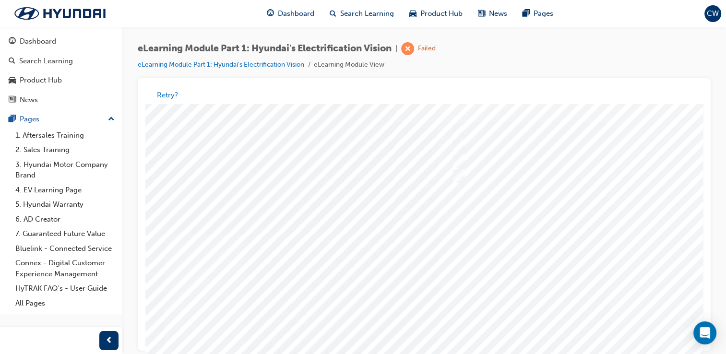
drag, startPoint x: 699, startPoint y: 207, endPoint x: 860, endPoint y: 345, distance: 213.0
click at [578, 178] on div at bounding box center [608, 172] width 319 height 14
checkbox input "true"
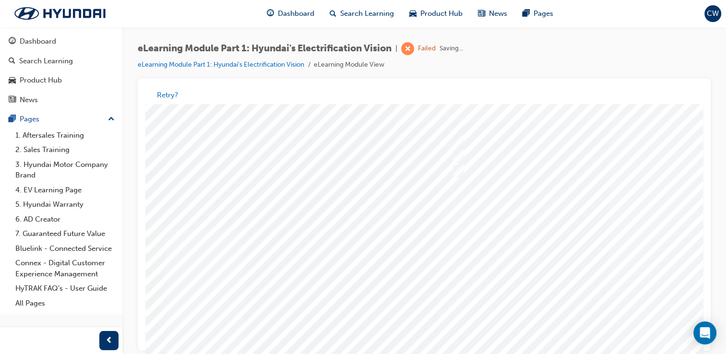
click at [610, 351] on div at bounding box center [471, 221] width 652 height 345
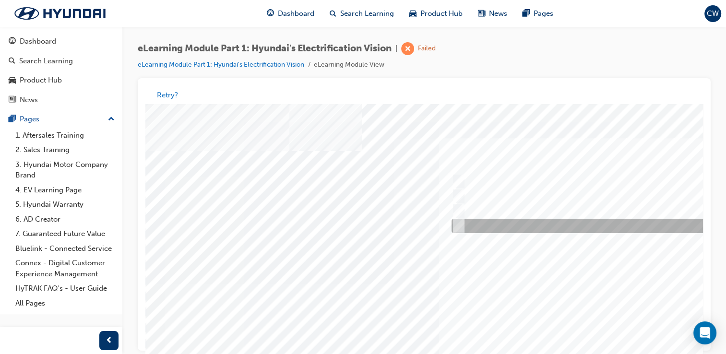
click at [547, 234] on div at bounding box center [610, 227] width 319 height 14
checkbox input "true"
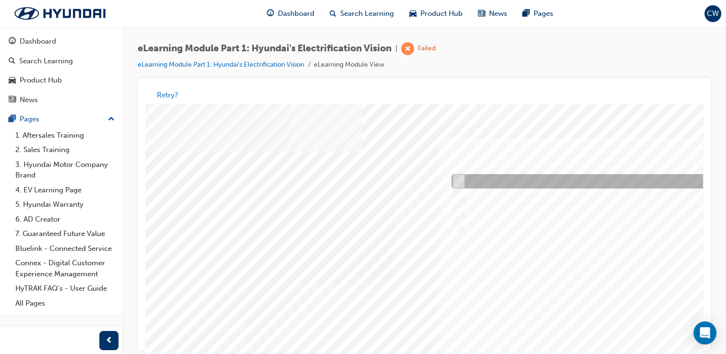
click at [558, 180] on div at bounding box center [608, 182] width 319 height 14
checkbox input "true"
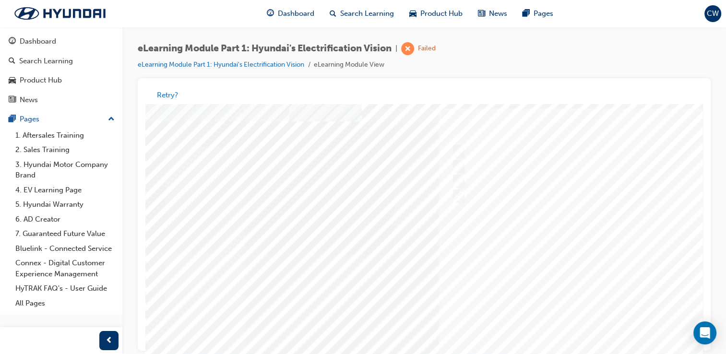
scroll to position [61, 0]
click at [634, 343] on div at bounding box center [471, 215] width 652 height 345
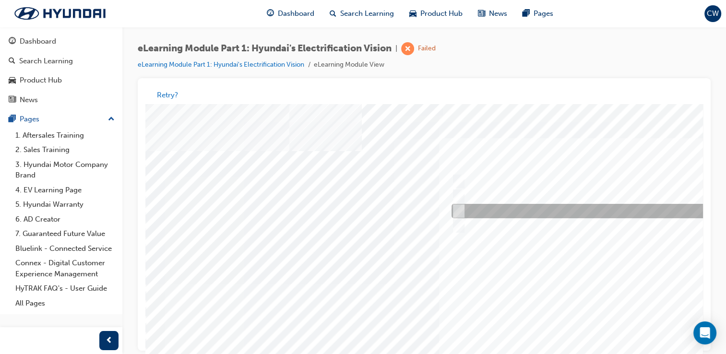
click at [496, 217] on div at bounding box center [609, 211] width 321 height 14
radio input "true"
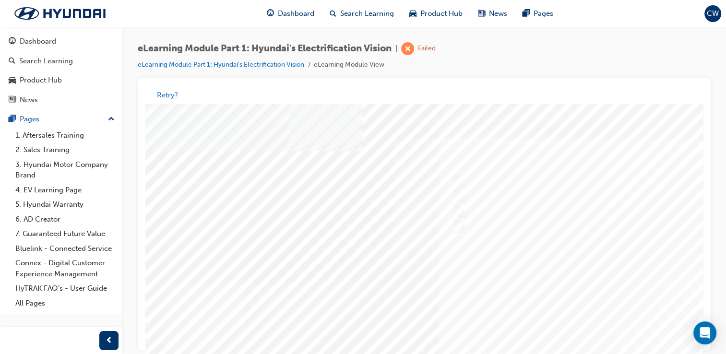
scroll to position [109, 0]
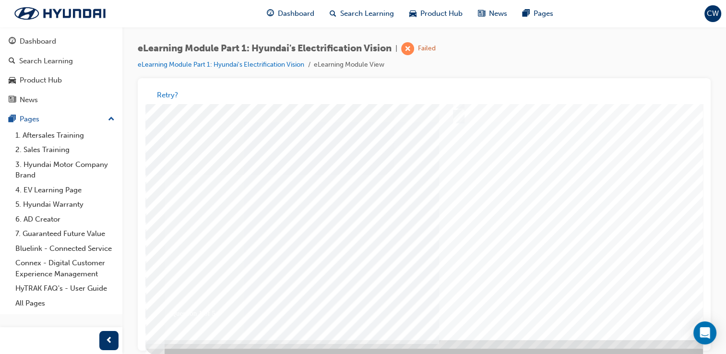
click at [629, 305] on div at bounding box center [471, 167] width 652 height 345
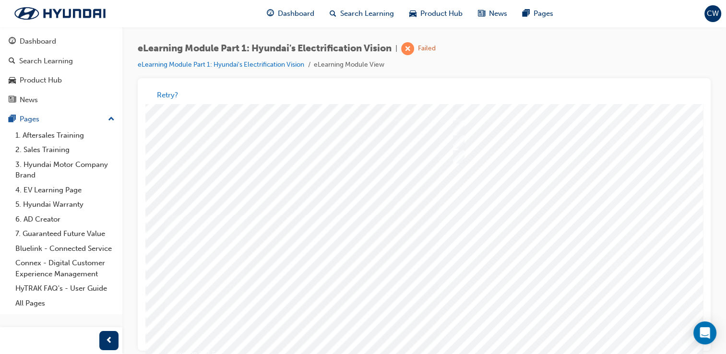
scroll to position [70, 0]
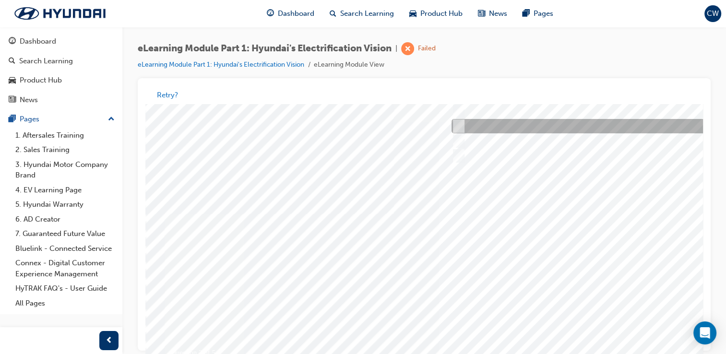
click at [489, 125] on div at bounding box center [608, 126] width 319 height 14
radio input "true"
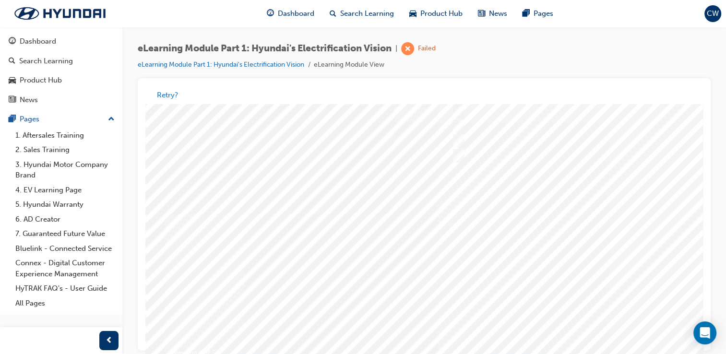
click at [620, 339] on div at bounding box center [471, 206] width 652 height 345
click at [538, 234] on div at bounding box center [610, 227] width 319 height 14
checkbox input "true"
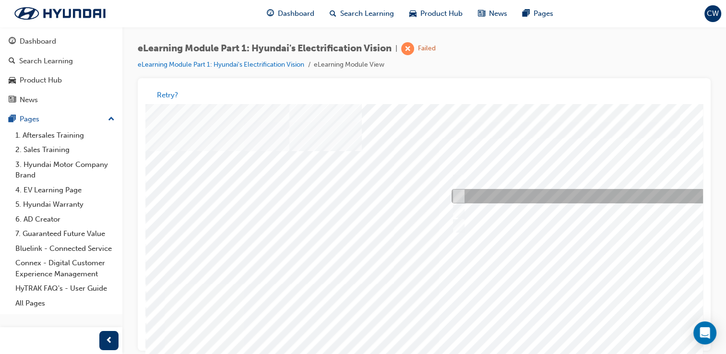
click at [561, 194] on div at bounding box center [608, 197] width 319 height 14
checkbox input "true"
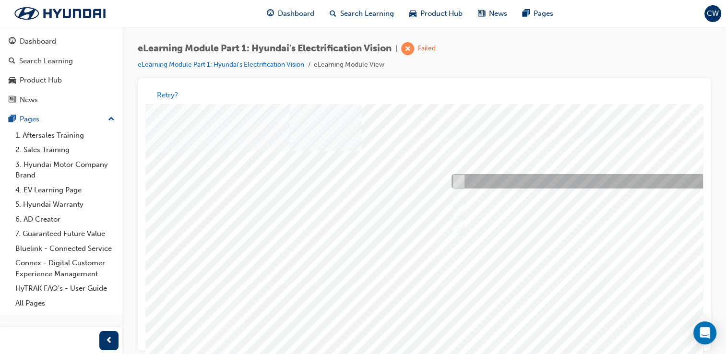
click at [561, 187] on div at bounding box center [608, 182] width 319 height 14
checkbox input "true"
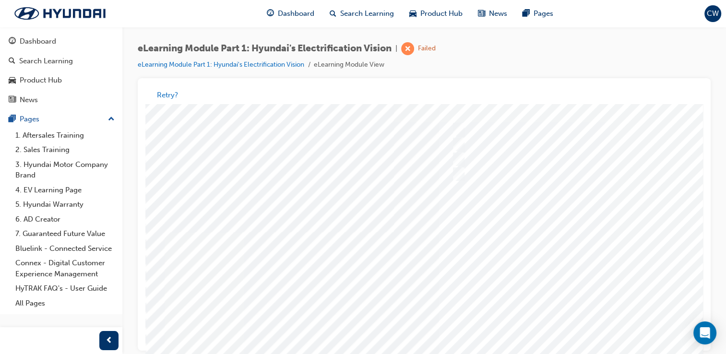
scroll to position [88, 0]
click at [584, 333] on div at bounding box center [471, 188] width 652 height 345
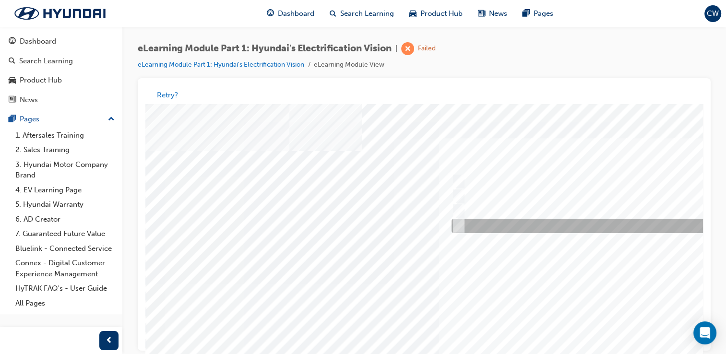
click at [543, 224] on div at bounding box center [608, 226] width 319 height 14
checkbox input "true"
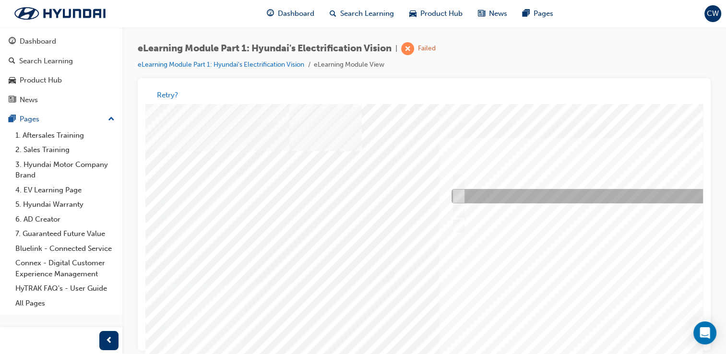
click at [547, 191] on div at bounding box center [608, 197] width 319 height 14
checkbox input "true"
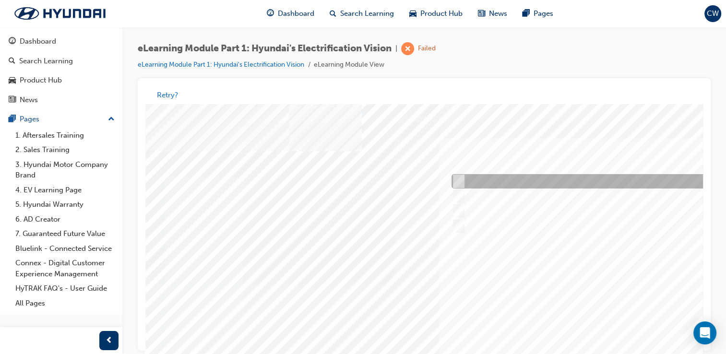
click at [547, 187] on div at bounding box center [608, 182] width 319 height 14
checkbox input "true"
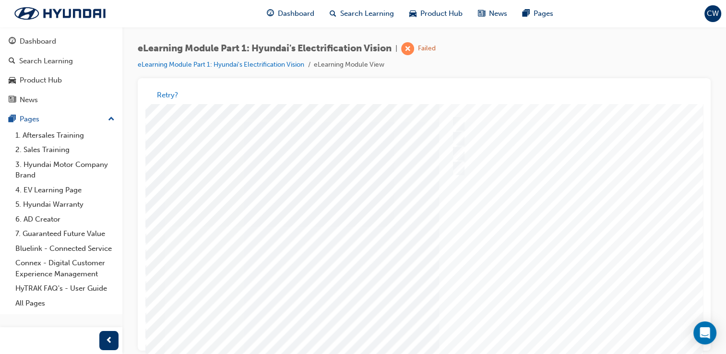
drag, startPoint x: 698, startPoint y: 257, endPoint x: 854, endPoint y: 413, distance: 221.2
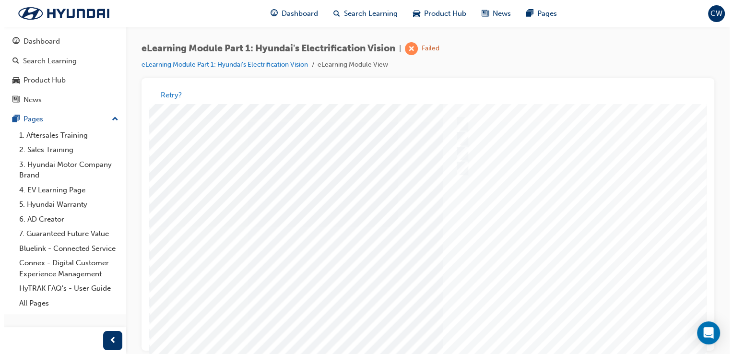
scroll to position [82, 0]
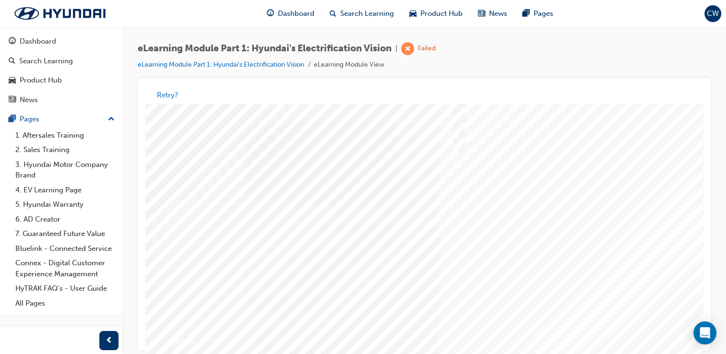
click at [608, 326] on div at bounding box center [471, 195] width 652 height 345
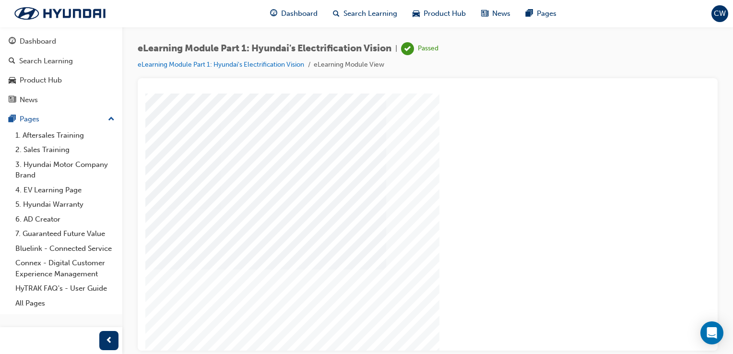
scroll to position [58, 0]
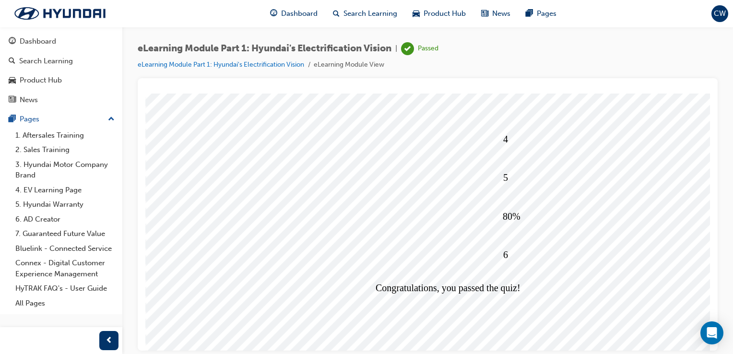
scroll to position [90, 0]
drag, startPoint x: 706, startPoint y: 258, endPoint x: 857, endPoint y: 408, distance: 213.4
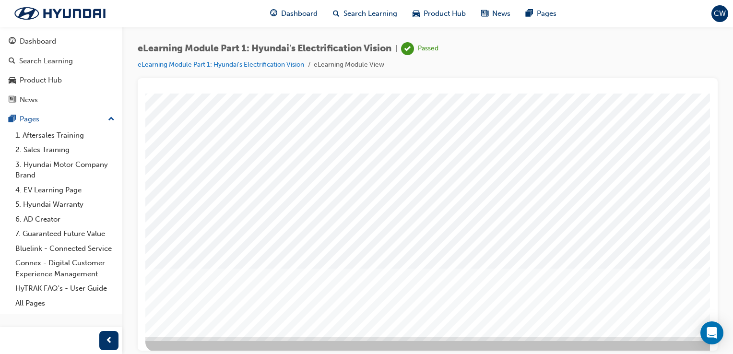
scroll to position [109, 0]
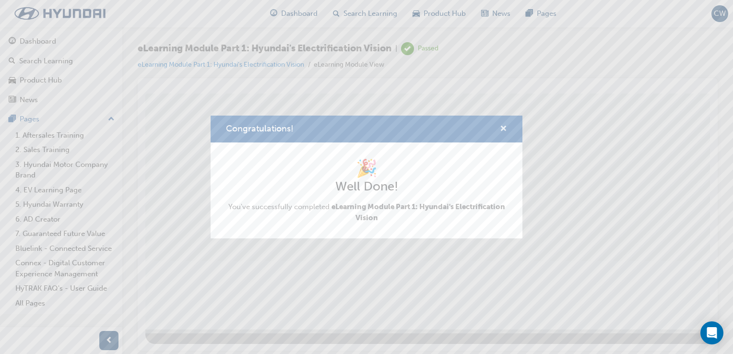
click at [503, 129] on span "cross-icon" at bounding box center [503, 129] width 7 height 9
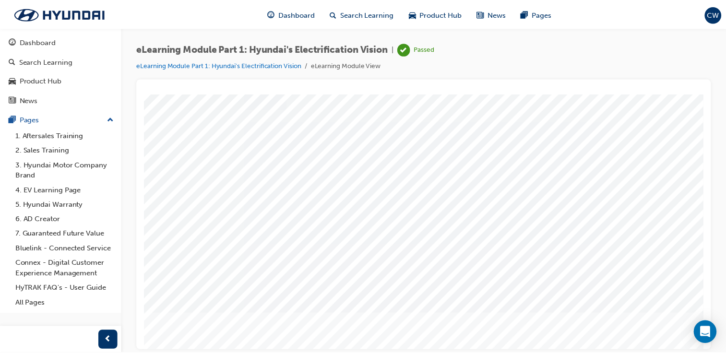
scroll to position [11, 0]
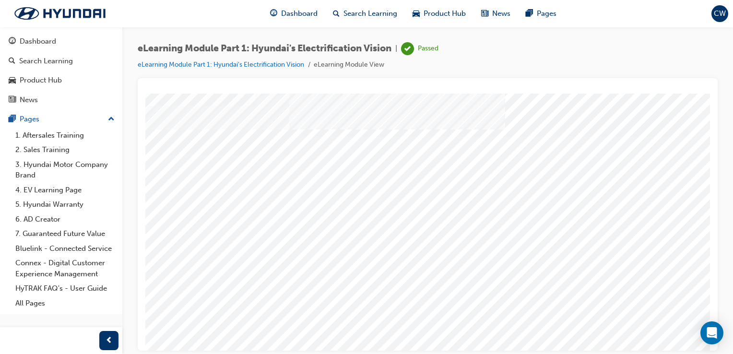
click at [393, 24] on div "Dashboard Search Learning Product Hub News Pages" at bounding box center [413, 13] width 309 height 27
click at [370, 12] on span "Search Learning" at bounding box center [371, 13] width 54 height 11
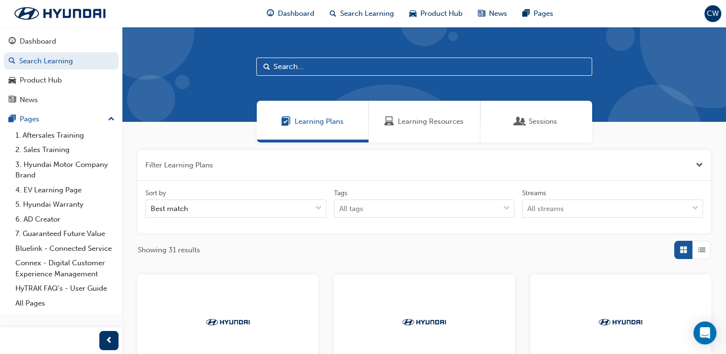
click at [708, 4] on div "Dashboard Search Learning Product Hub News Pages CW" at bounding box center [363, 13] width 726 height 27
click at [711, 11] on span "CW" at bounding box center [713, 13] width 12 height 11
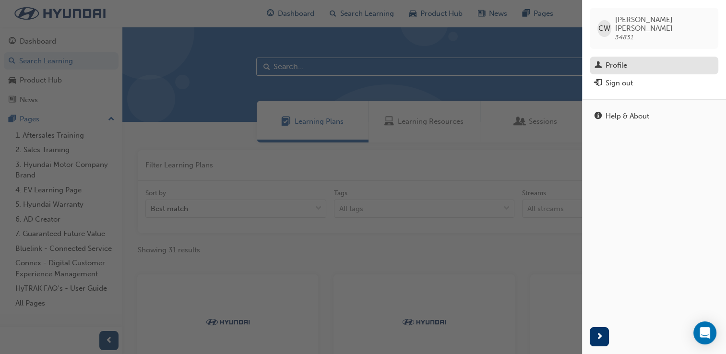
click at [638, 59] on div "Profile" at bounding box center [653, 65] width 119 height 12
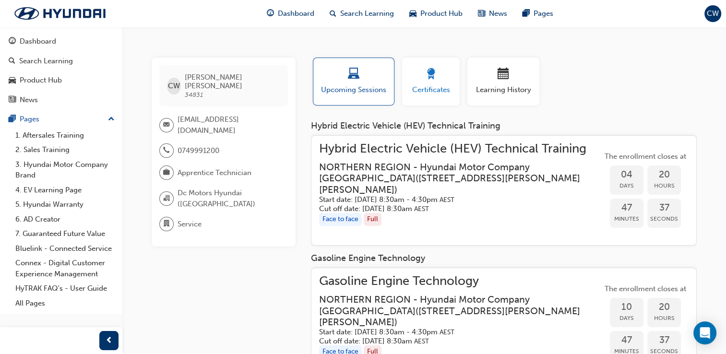
click at [424, 93] on span "Certificates" at bounding box center [430, 89] width 43 height 11
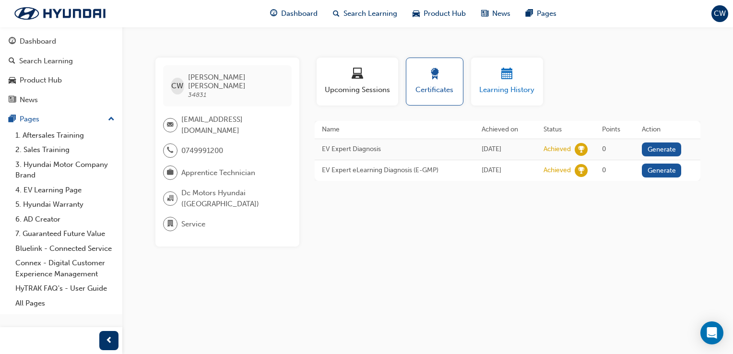
click at [503, 87] on span "Learning History" at bounding box center [507, 89] width 58 height 11
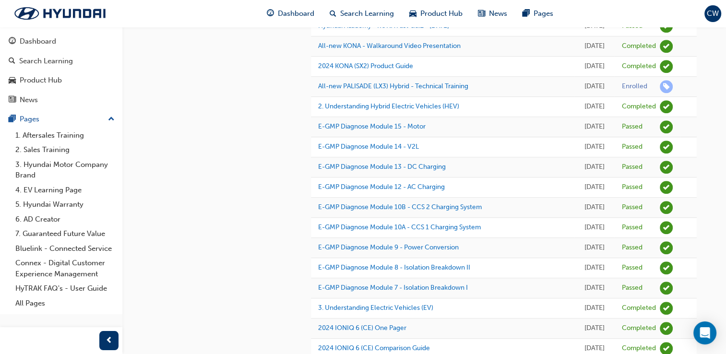
scroll to position [825, 0]
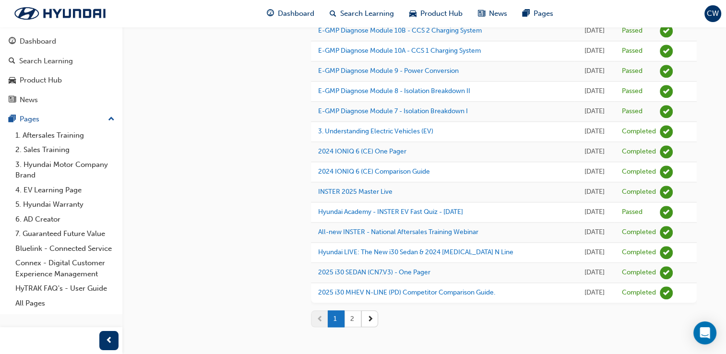
click at [352, 319] on button "2" at bounding box center [352, 318] width 17 height 17
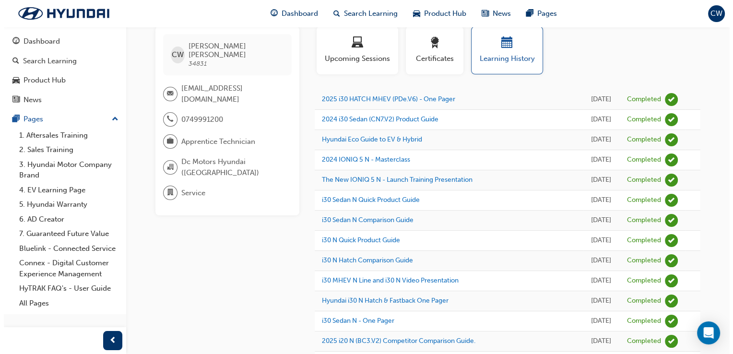
scroll to position [0, 0]
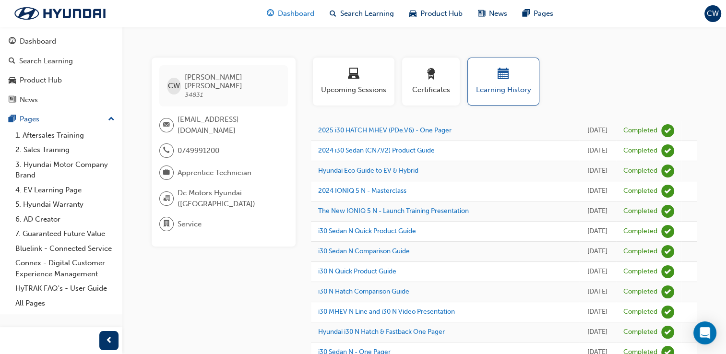
click at [299, 11] on span "Dashboard" at bounding box center [296, 13] width 36 height 11
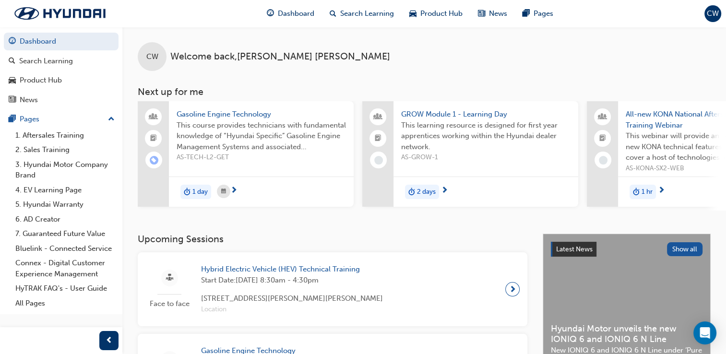
click at [647, 120] on span "All-new KONA National Aftersales Training Webinar" at bounding box center [710, 120] width 169 height 22
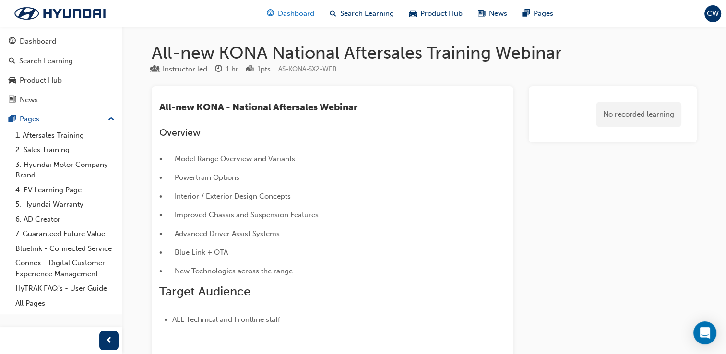
click at [284, 13] on span "Dashboard" at bounding box center [296, 13] width 36 height 11
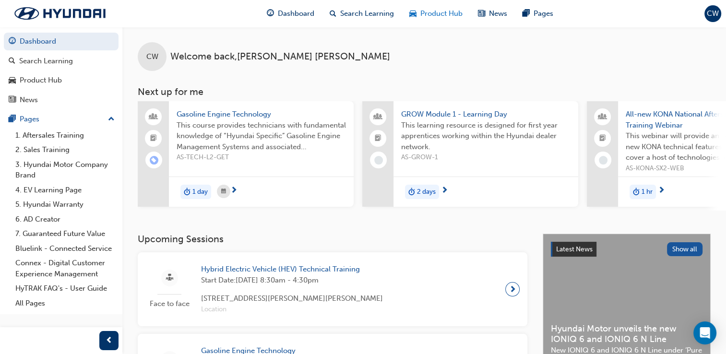
click at [449, 6] on div "Product Hub" at bounding box center [436, 14] width 69 height 20
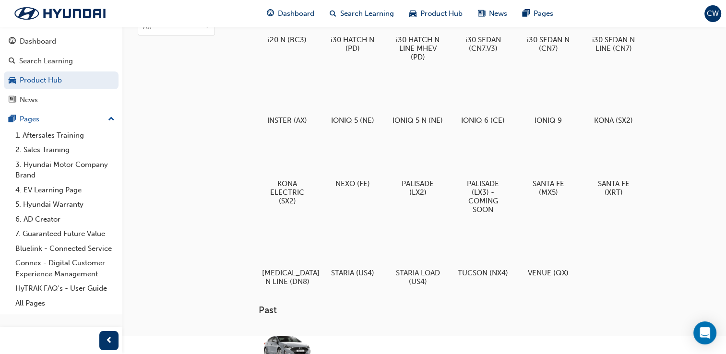
scroll to position [70, 0]
click at [284, 160] on div at bounding box center [287, 156] width 53 height 38
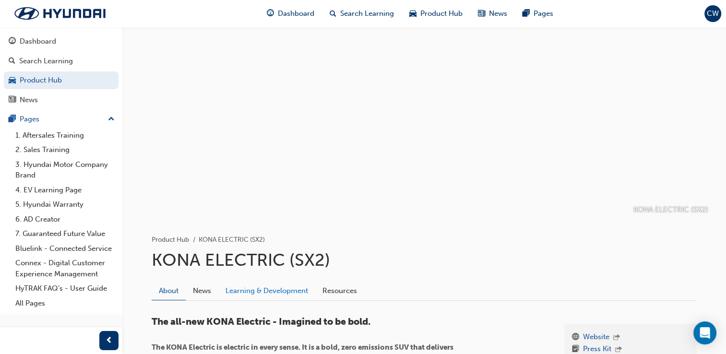
click at [267, 297] on link "Learning & Development" at bounding box center [266, 291] width 97 height 18
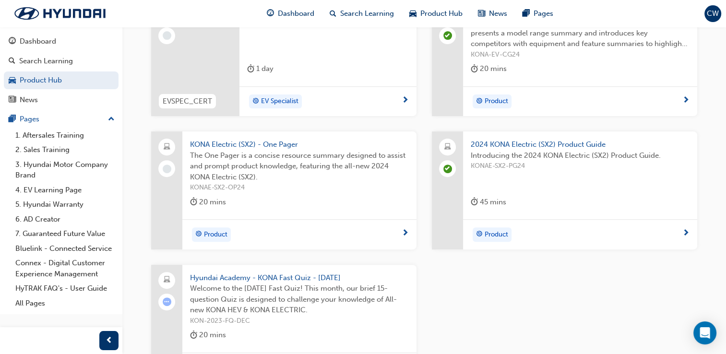
scroll to position [312, 0]
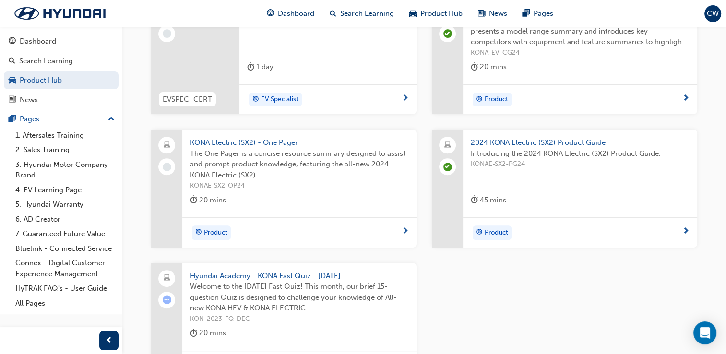
click at [276, 145] on span "KONA Electric (SX2) - One Pager" at bounding box center [299, 142] width 219 height 11
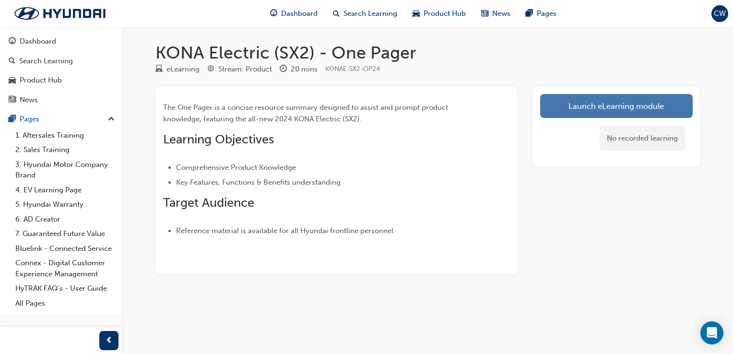
click at [555, 100] on link "Launch eLearning module" at bounding box center [616, 106] width 153 height 24
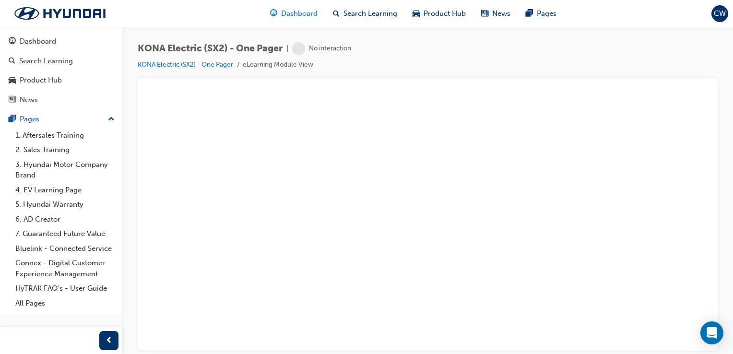
click at [291, 19] on div "Dashboard" at bounding box center [293, 14] width 63 height 20
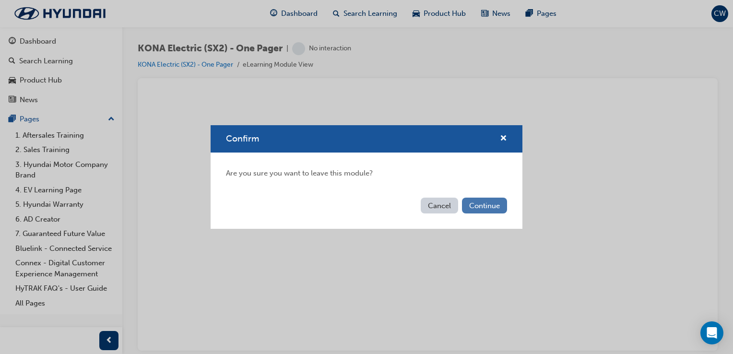
click at [485, 204] on button "Continue" at bounding box center [484, 206] width 45 height 16
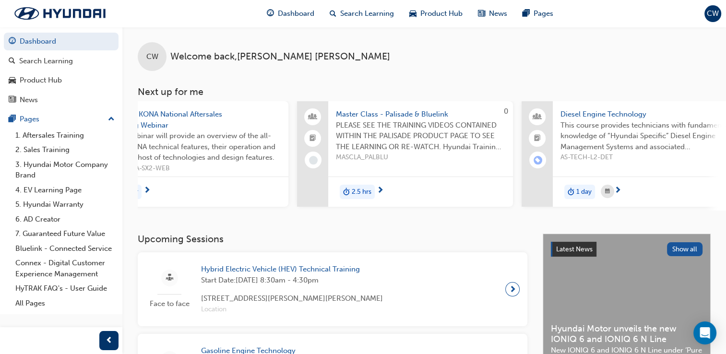
scroll to position [0, 758]
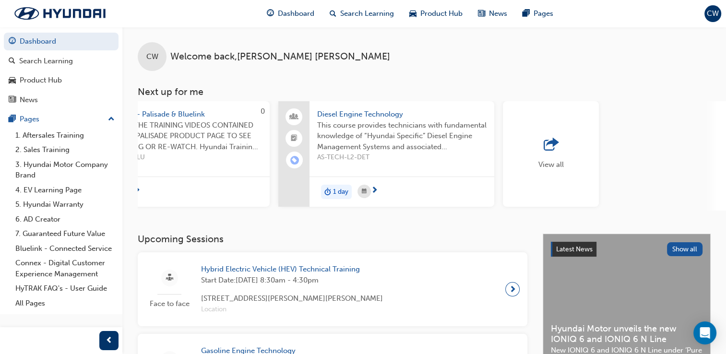
click at [571, 142] on div "View all" at bounding box center [551, 154] width 96 height 106
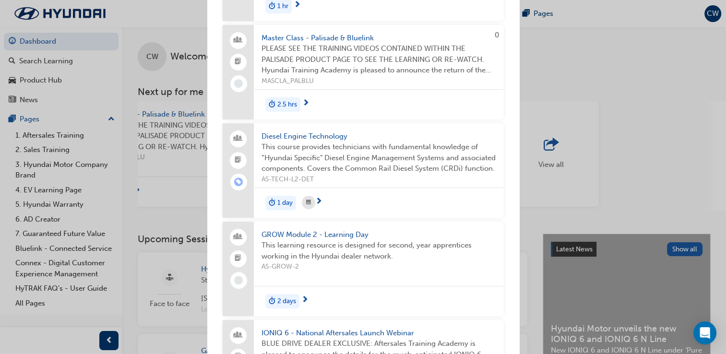
scroll to position [316, 0]
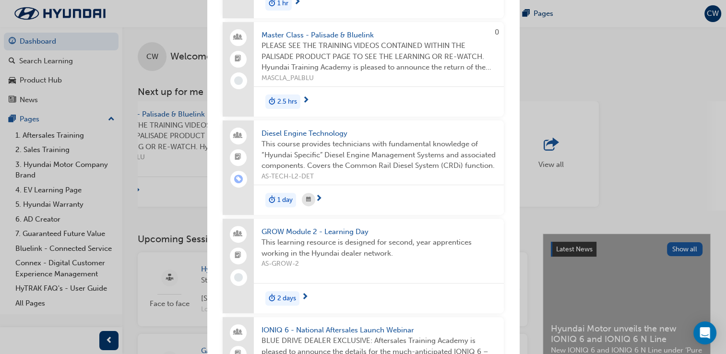
click at [351, 41] on span "PLEASE SEE THE TRAINING VIDEOS CONTAINED WITHIN THE PALISADE PRODUCT PAGE TO SE…" at bounding box center [378, 56] width 235 height 33
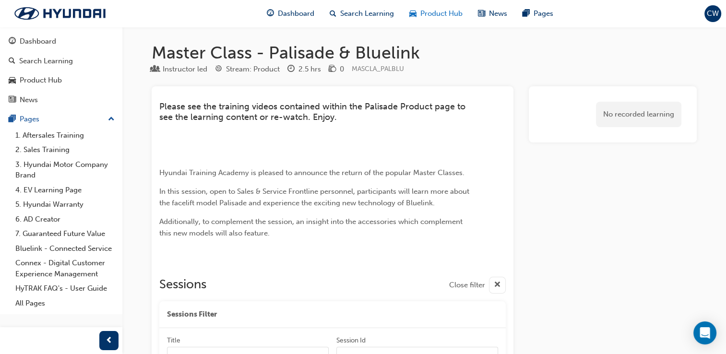
click at [462, 14] on div "Product Hub" at bounding box center [436, 14] width 69 height 20
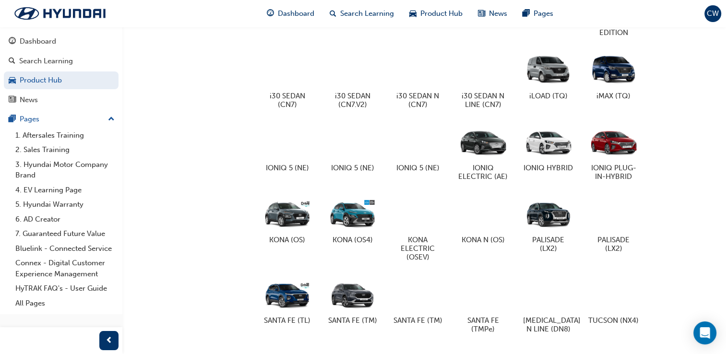
scroll to position [427, 0]
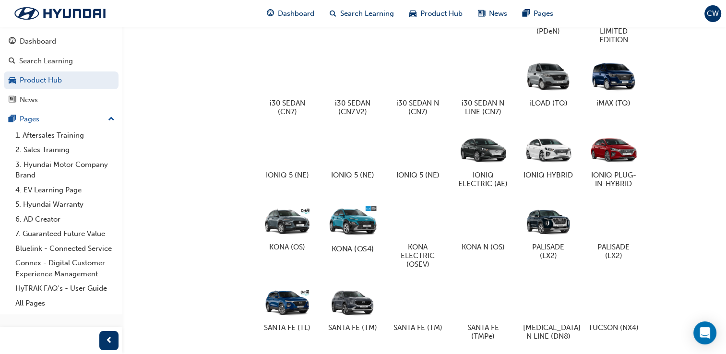
click at [354, 249] on div "KONA (OS4)" at bounding box center [352, 227] width 61 height 59
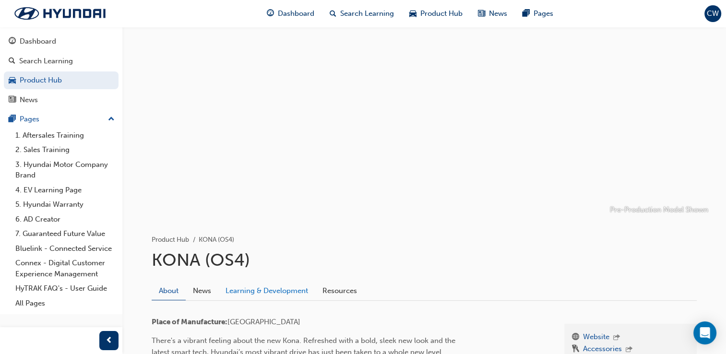
click at [302, 291] on link "Learning & Development" at bounding box center [266, 291] width 97 height 18
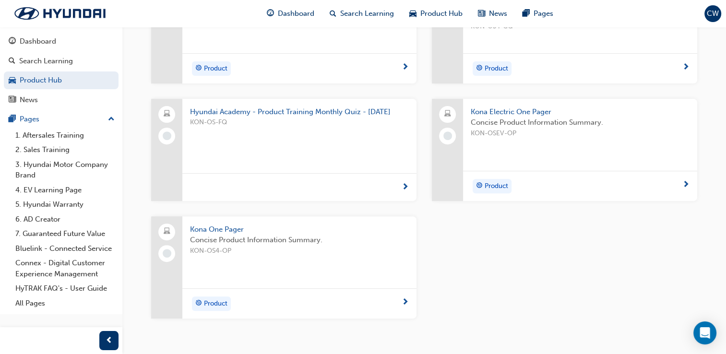
scroll to position [334, 0]
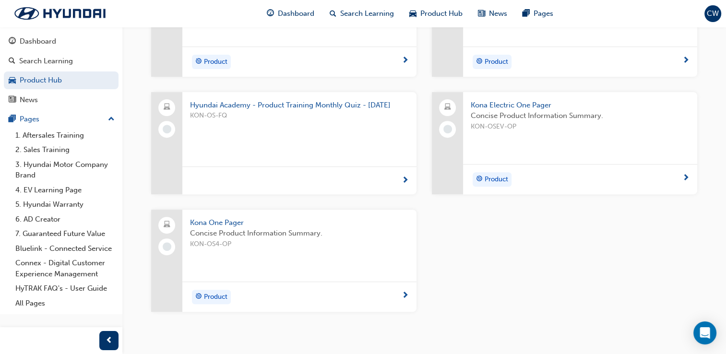
click at [280, 232] on span "Concise Product Information Summary." at bounding box center [299, 233] width 219 height 11
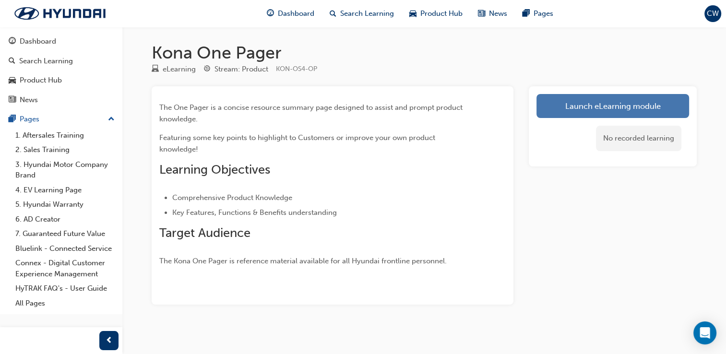
click at [539, 116] on link "Launch eLearning module" at bounding box center [612, 106] width 153 height 24
